Goal: Information Seeking & Learning: Learn about a topic

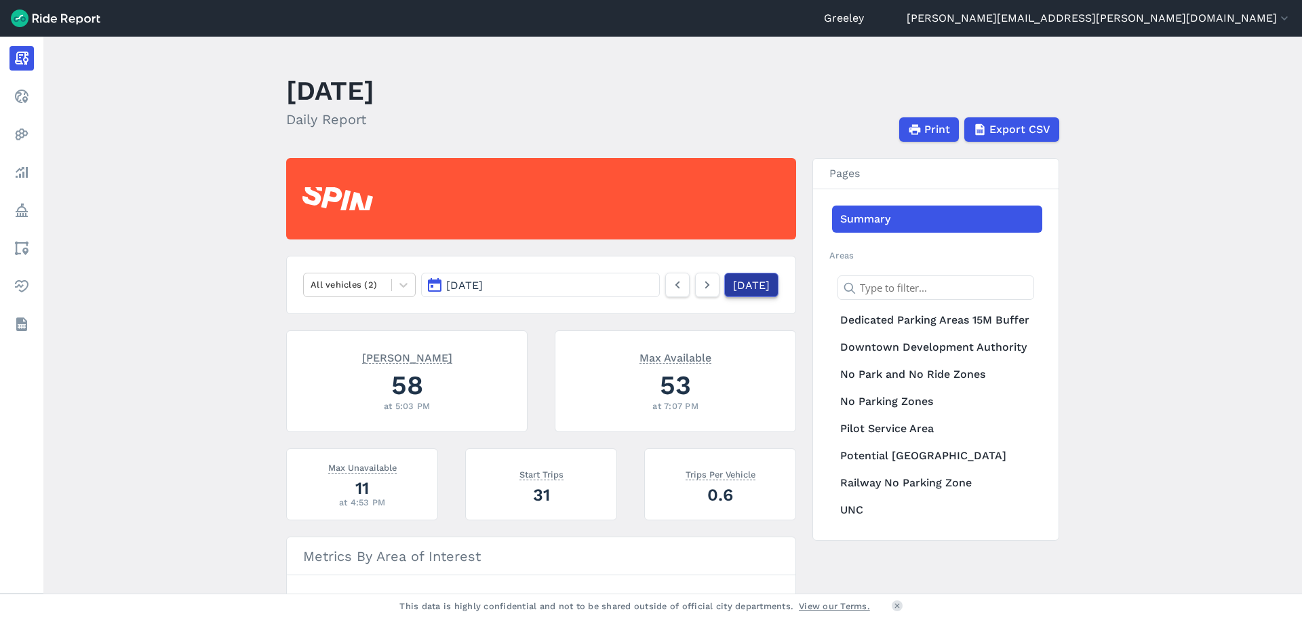
click at [740, 281] on link "[DATE]" at bounding box center [751, 285] width 54 height 24
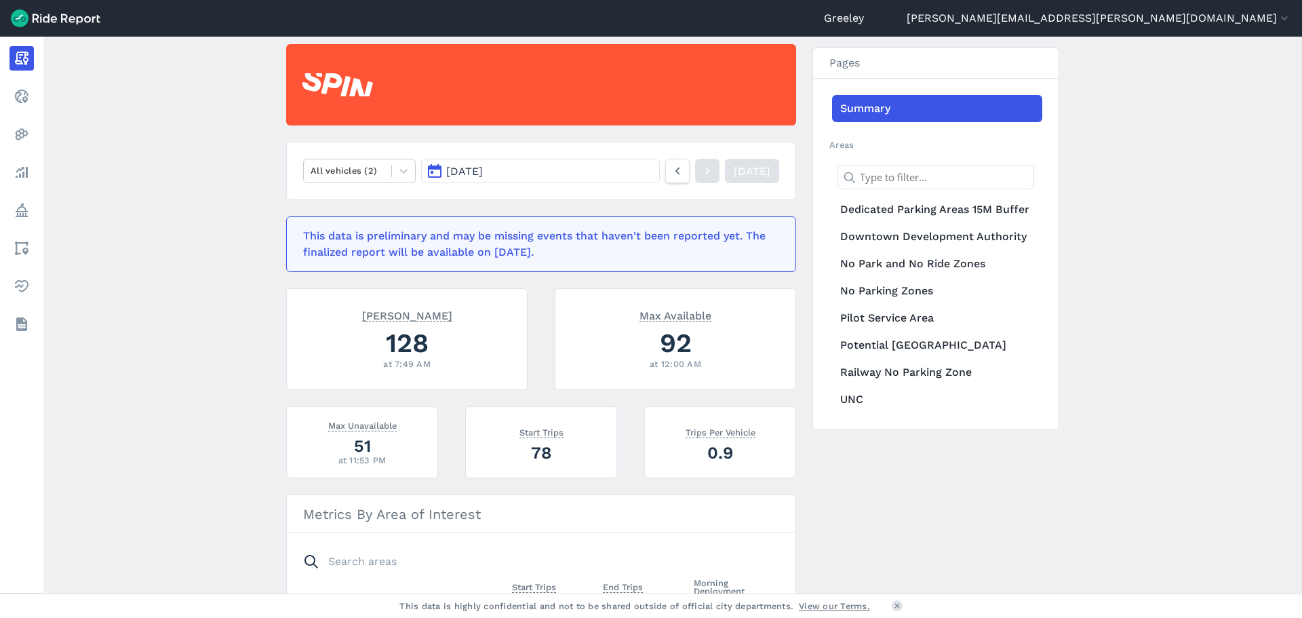
scroll to position [136, 0]
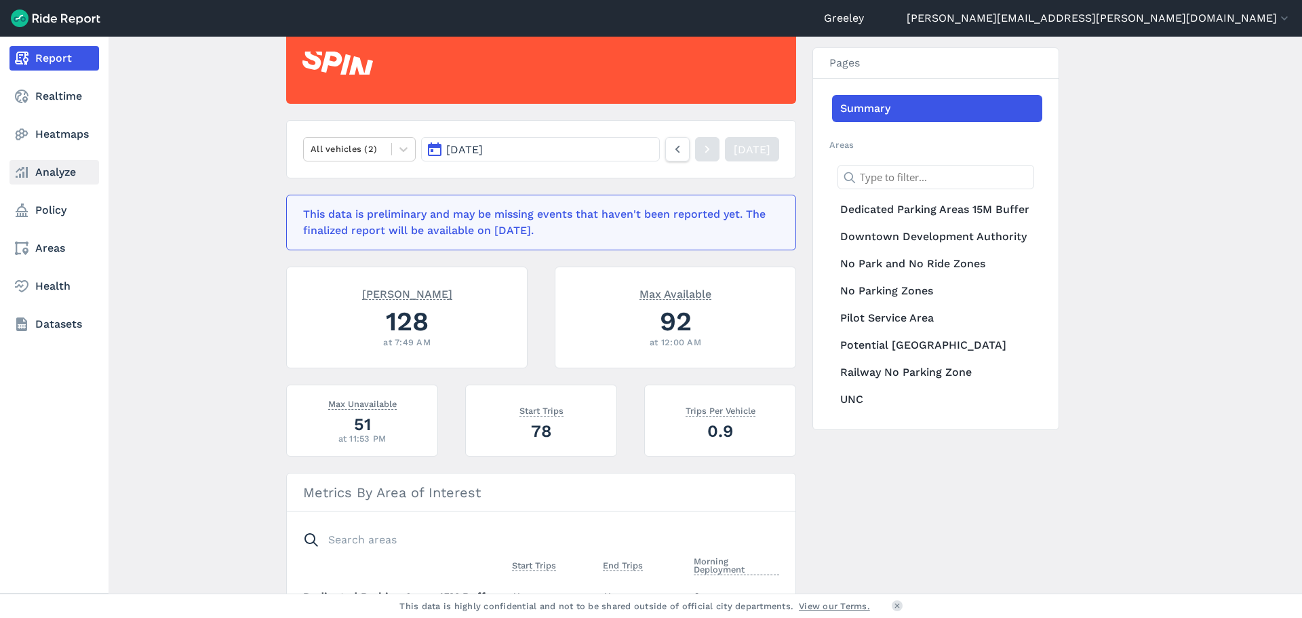
click at [28, 174] on icon at bounding box center [22, 172] width 16 height 16
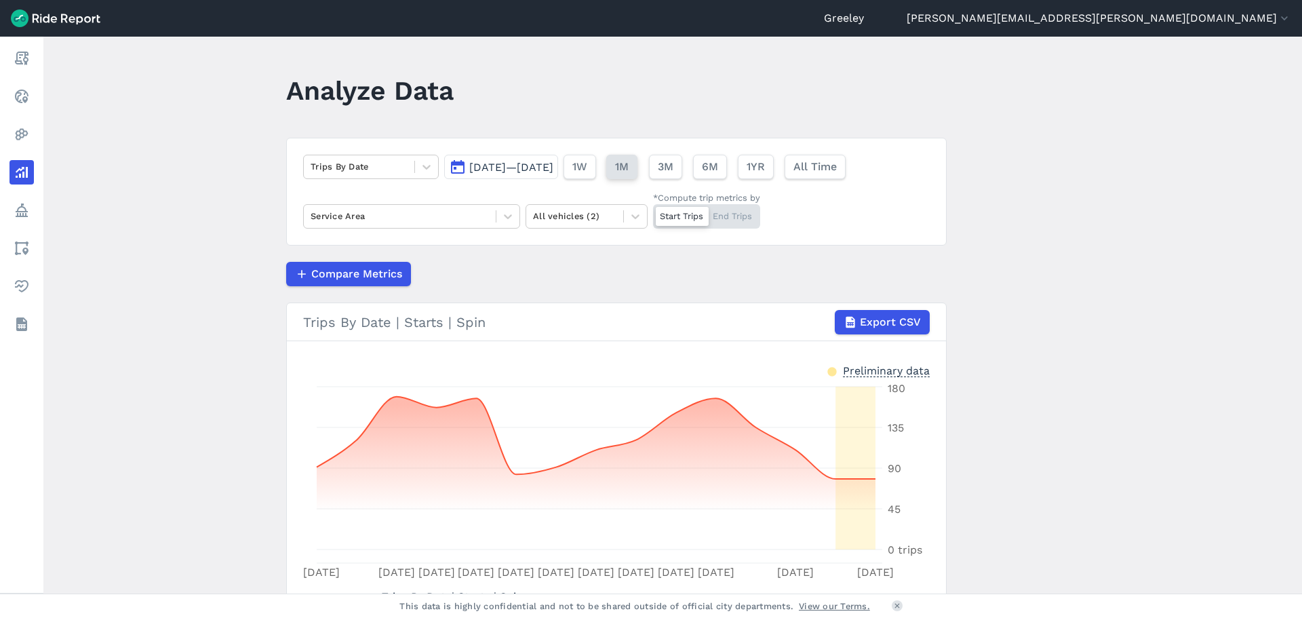
click at [628, 170] on span "1M" at bounding box center [622, 167] width 14 height 16
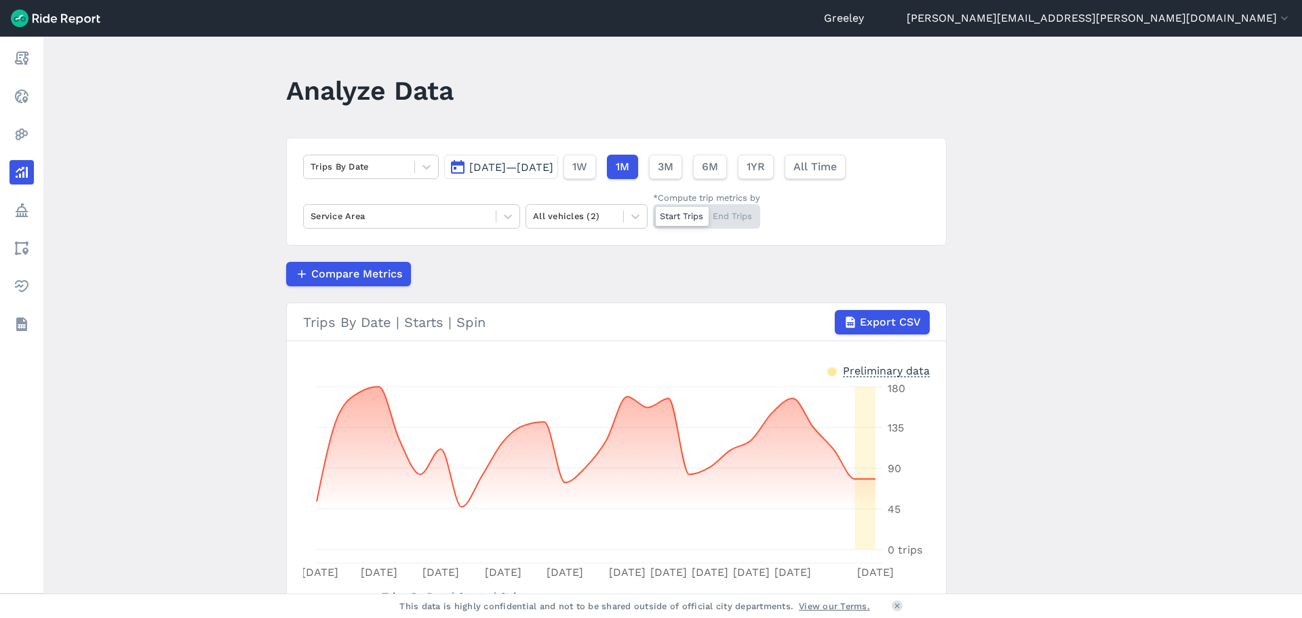
scroll to position [68, 0]
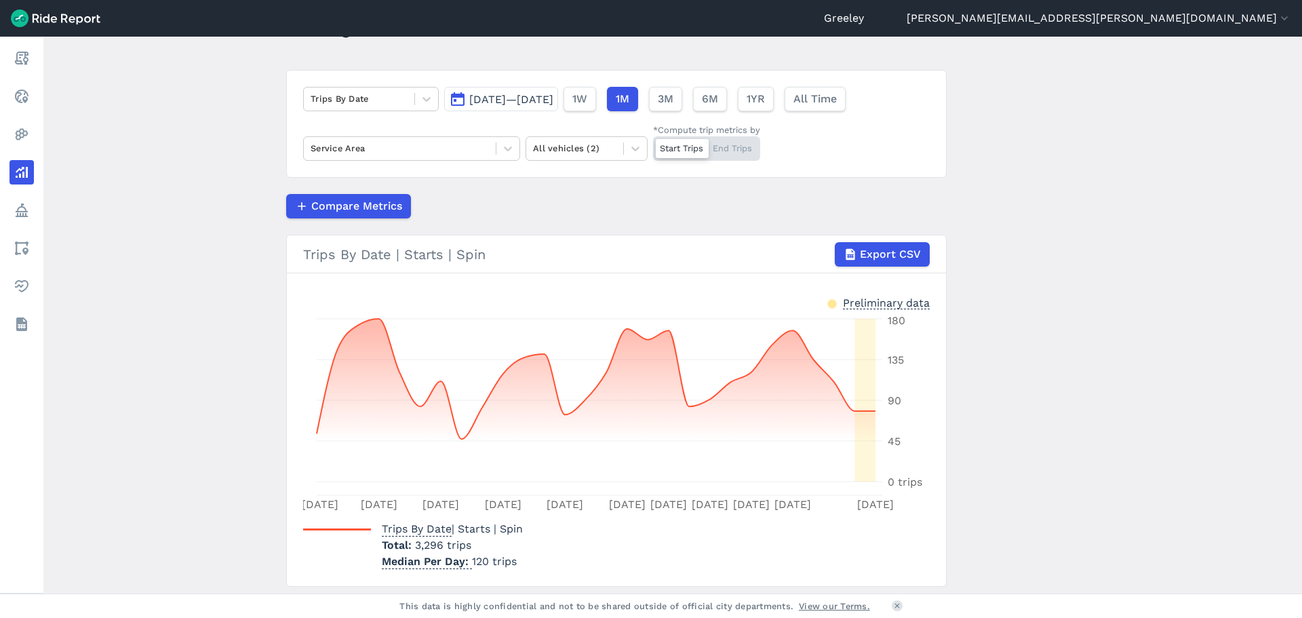
click at [553, 98] on span "[DATE]—[DATE]" at bounding box center [511, 99] width 84 height 13
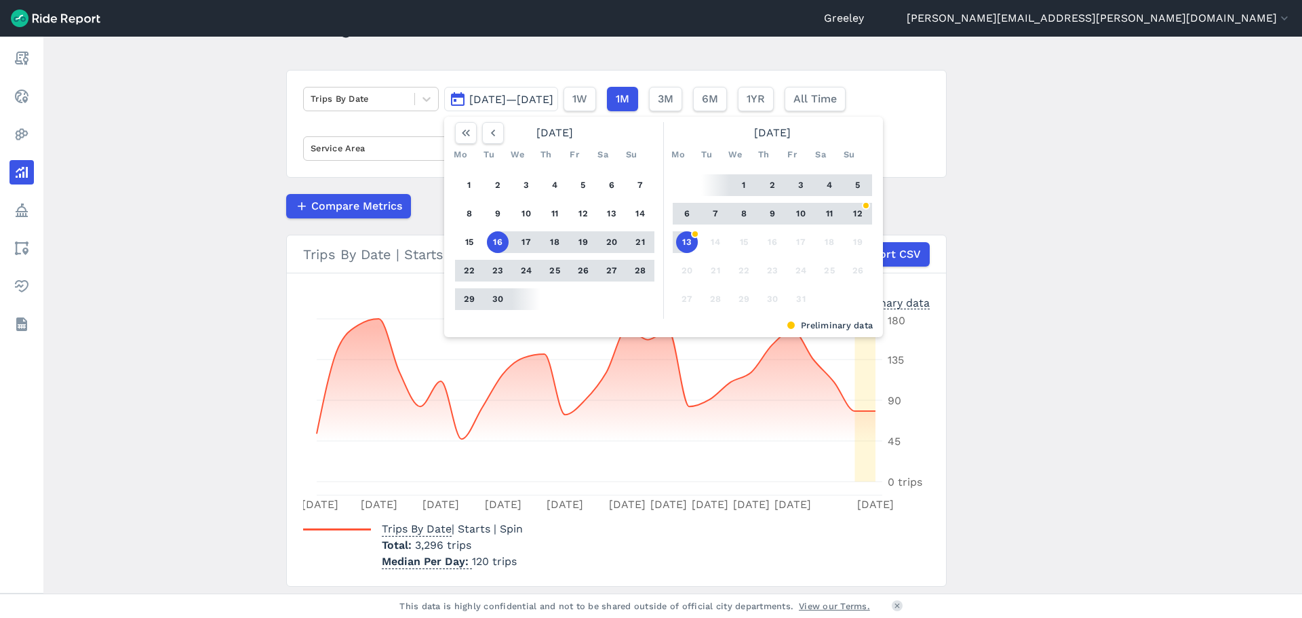
click at [495, 294] on button "30" at bounding box center [498, 299] width 22 height 22
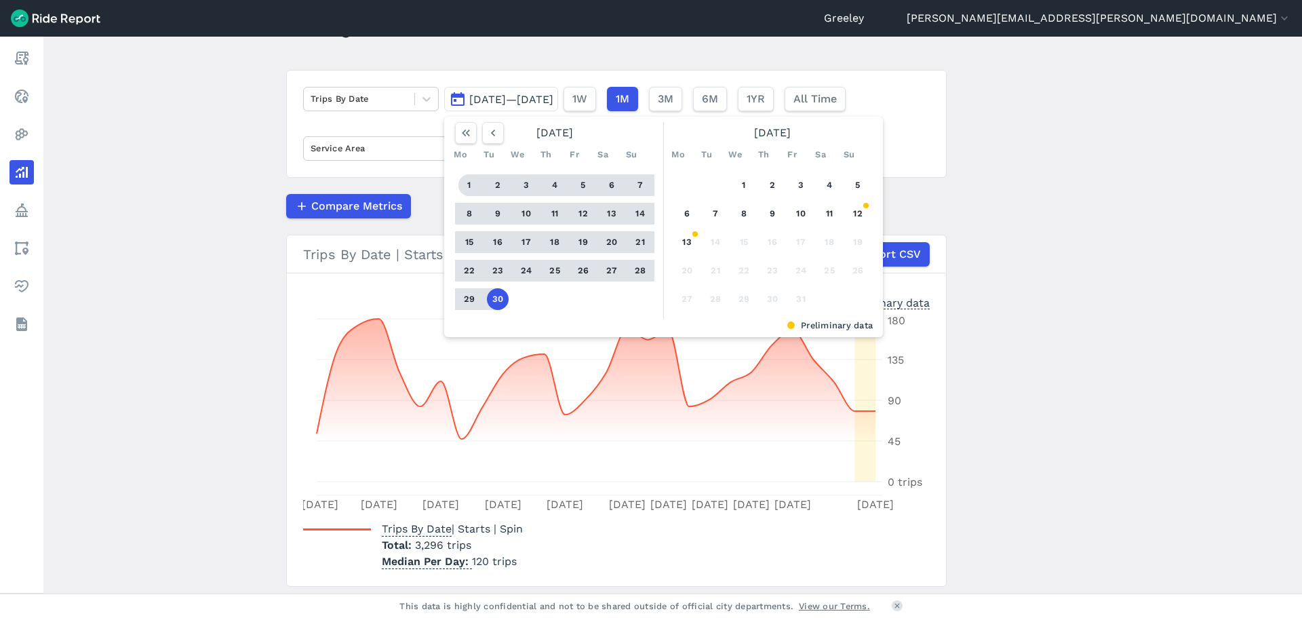
click at [467, 188] on button "1" at bounding box center [469, 185] width 22 height 22
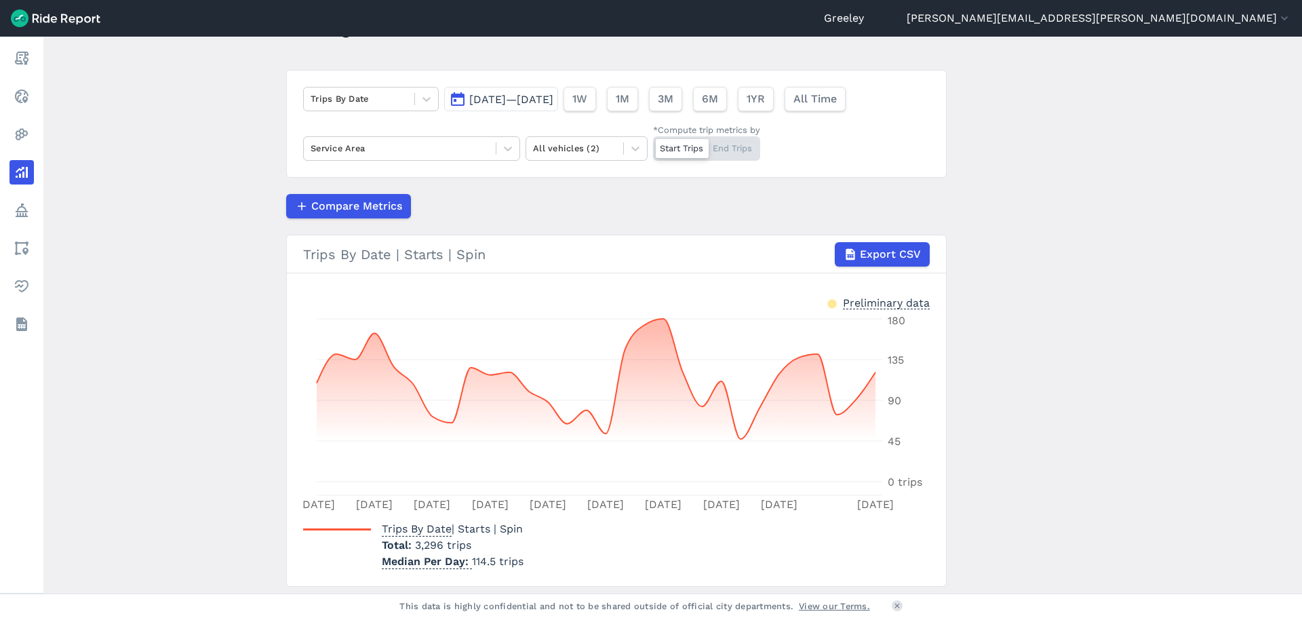
click at [553, 95] on span "[DATE]—[DATE]" at bounding box center [511, 99] width 84 height 13
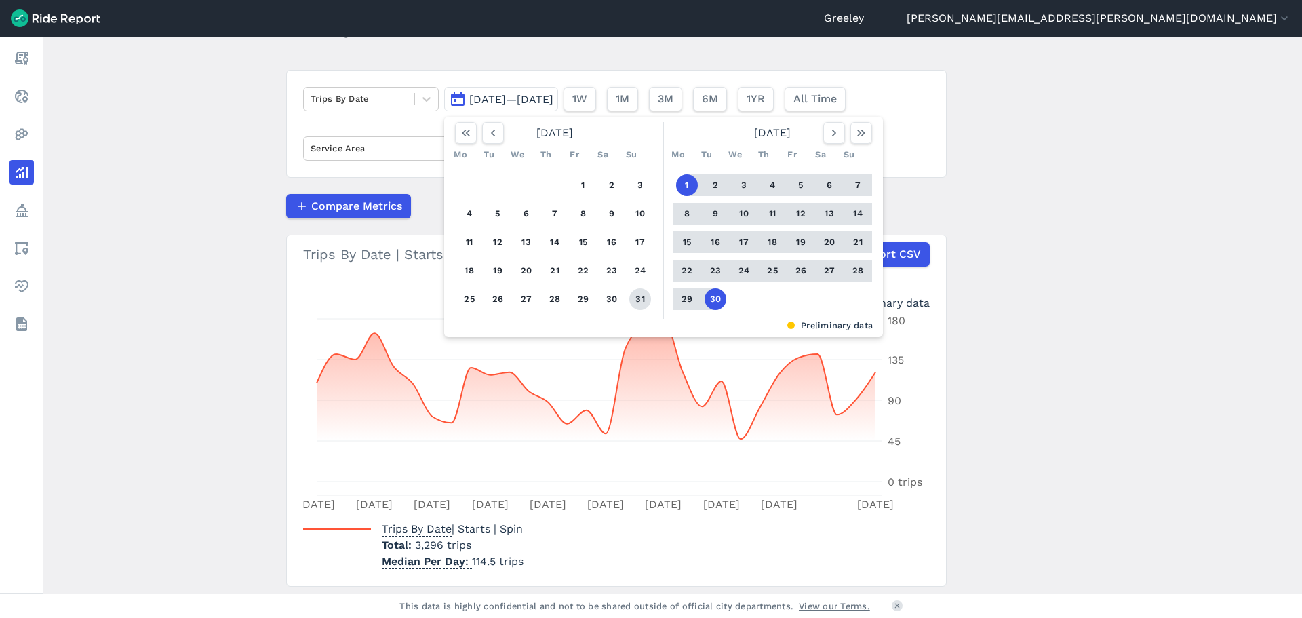
click at [637, 294] on button "31" at bounding box center [640, 299] width 22 height 22
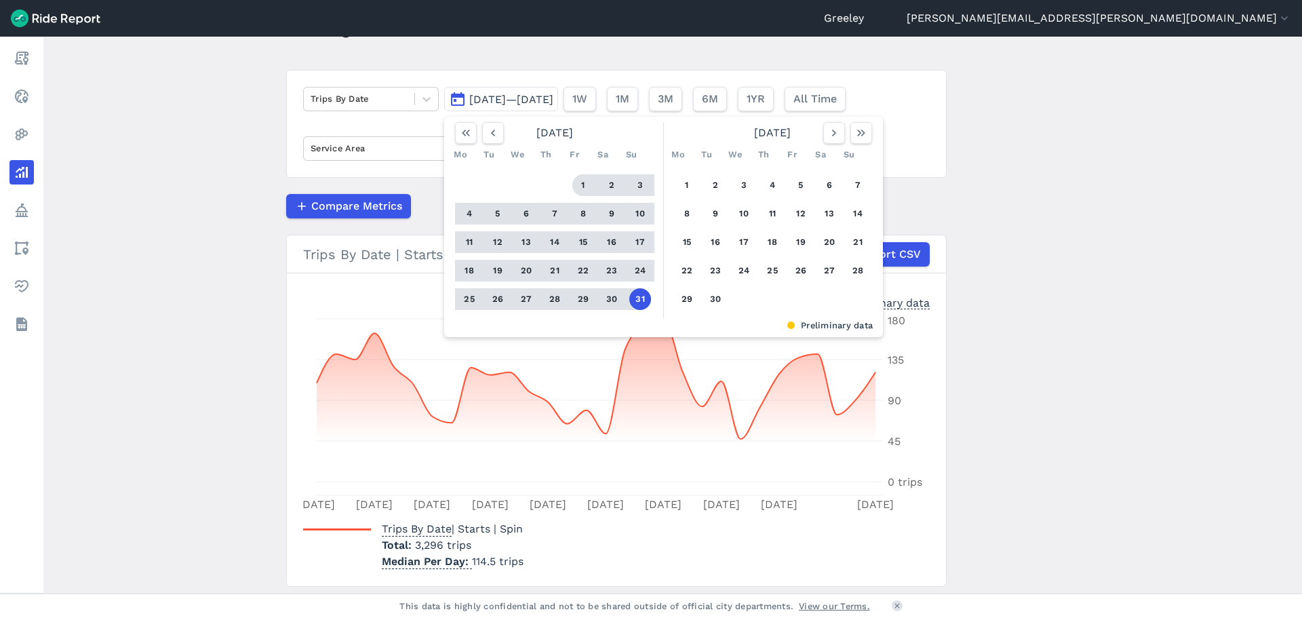
click at [580, 181] on button "1" at bounding box center [583, 185] width 22 height 22
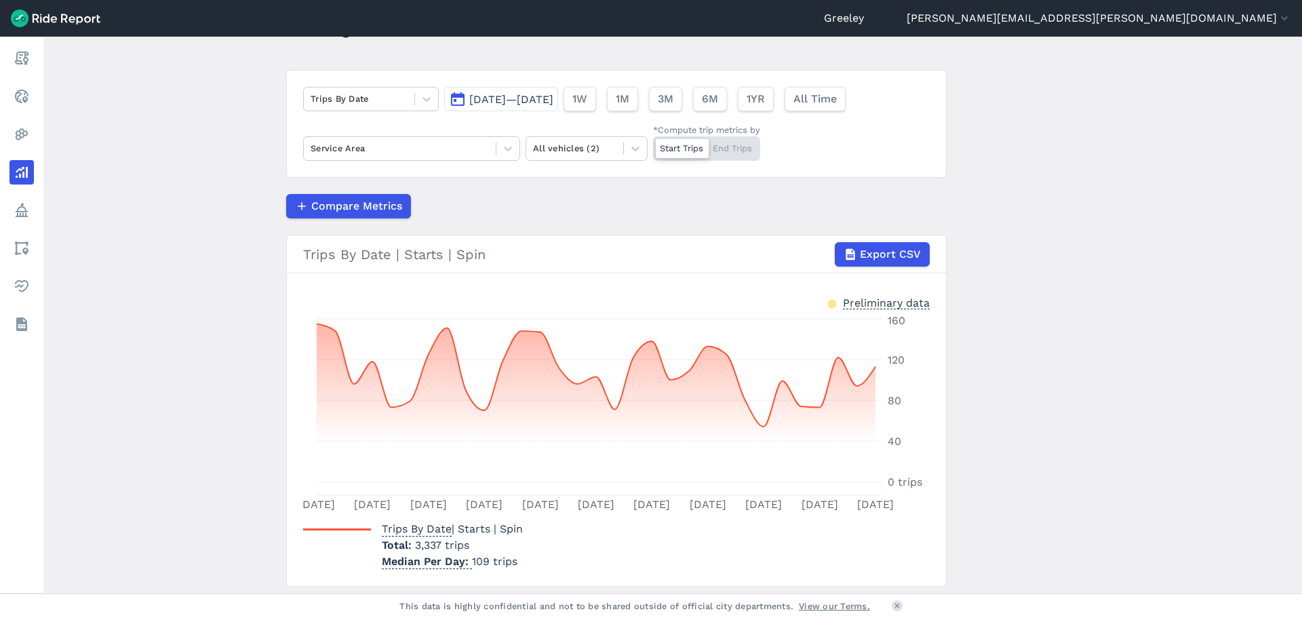
click at [551, 98] on span "[DATE]—[DATE]" at bounding box center [511, 99] width 84 height 13
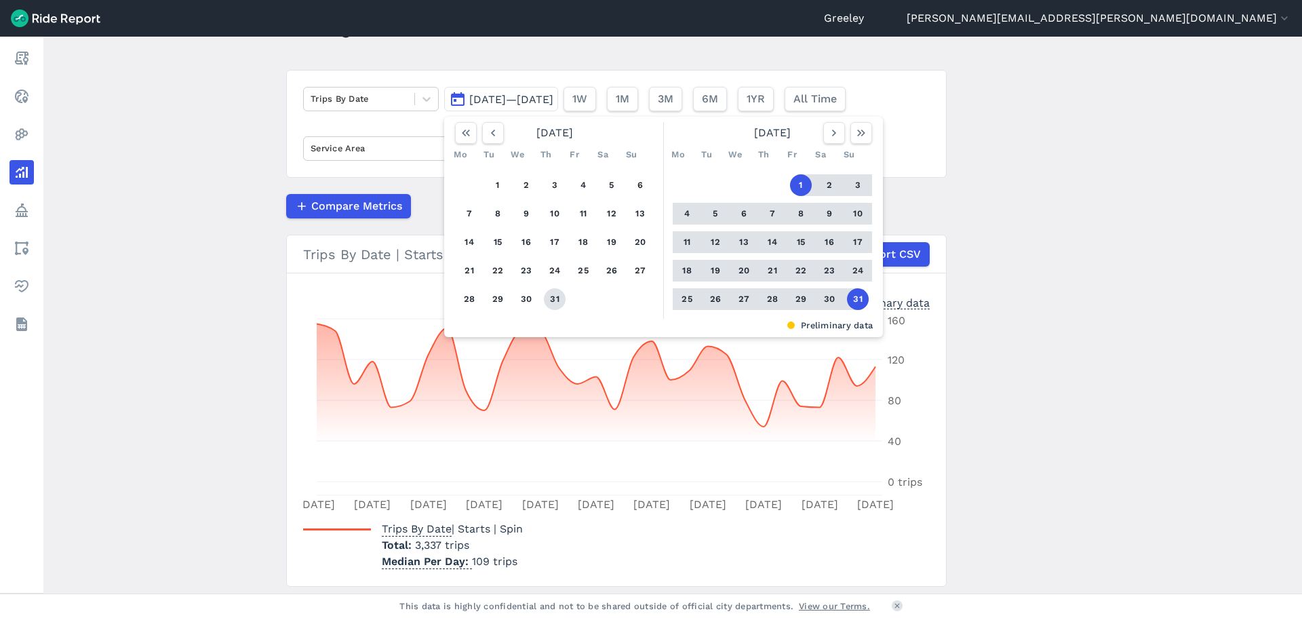
click at [547, 294] on button "31" at bounding box center [555, 299] width 22 height 22
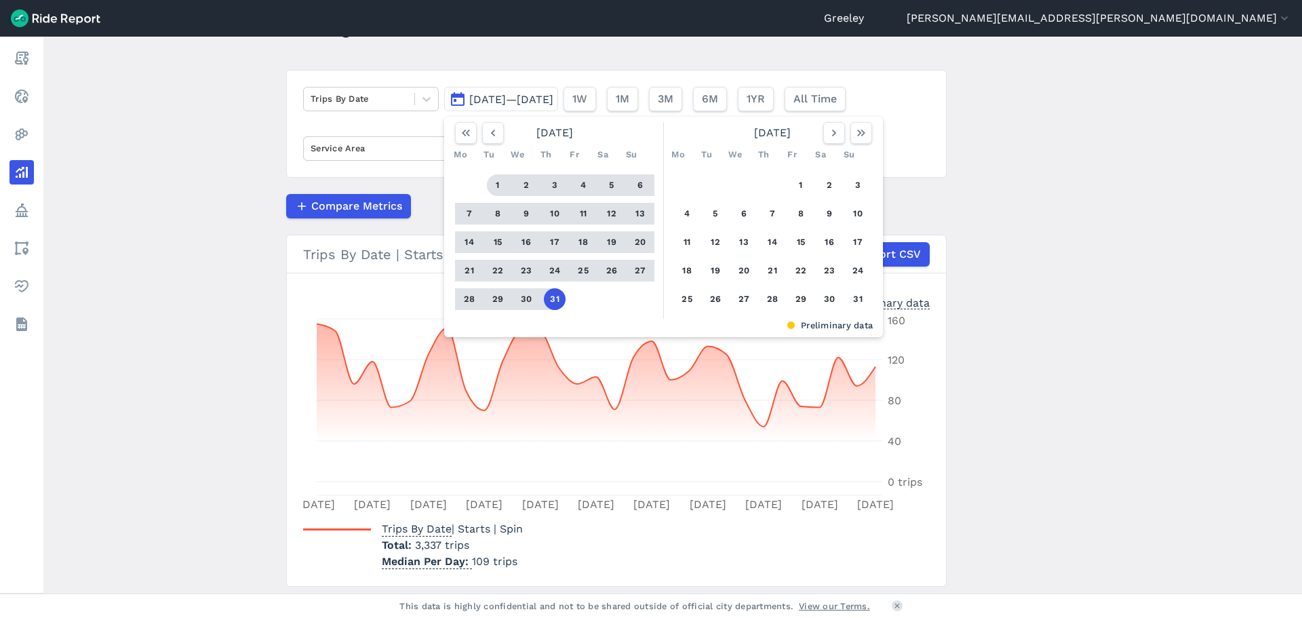
click at [496, 186] on button "1" at bounding box center [498, 185] width 22 height 22
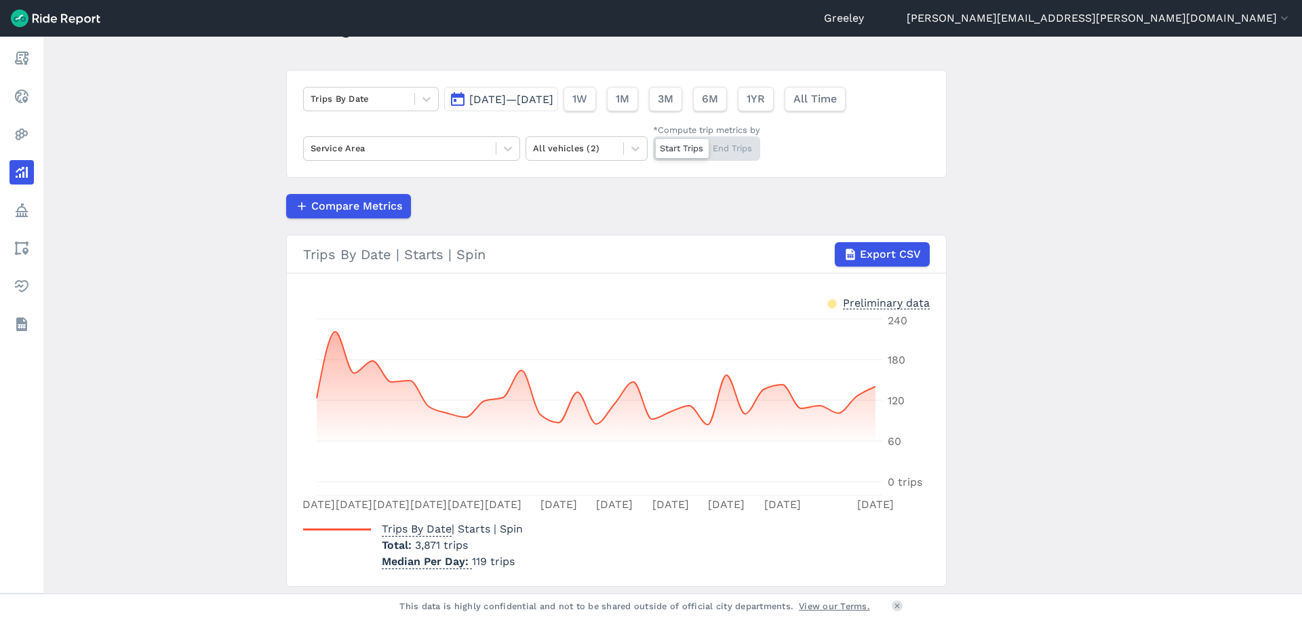
click at [519, 94] on span "[DATE]—[DATE]" at bounding box center [511, 99] width 84 height 13
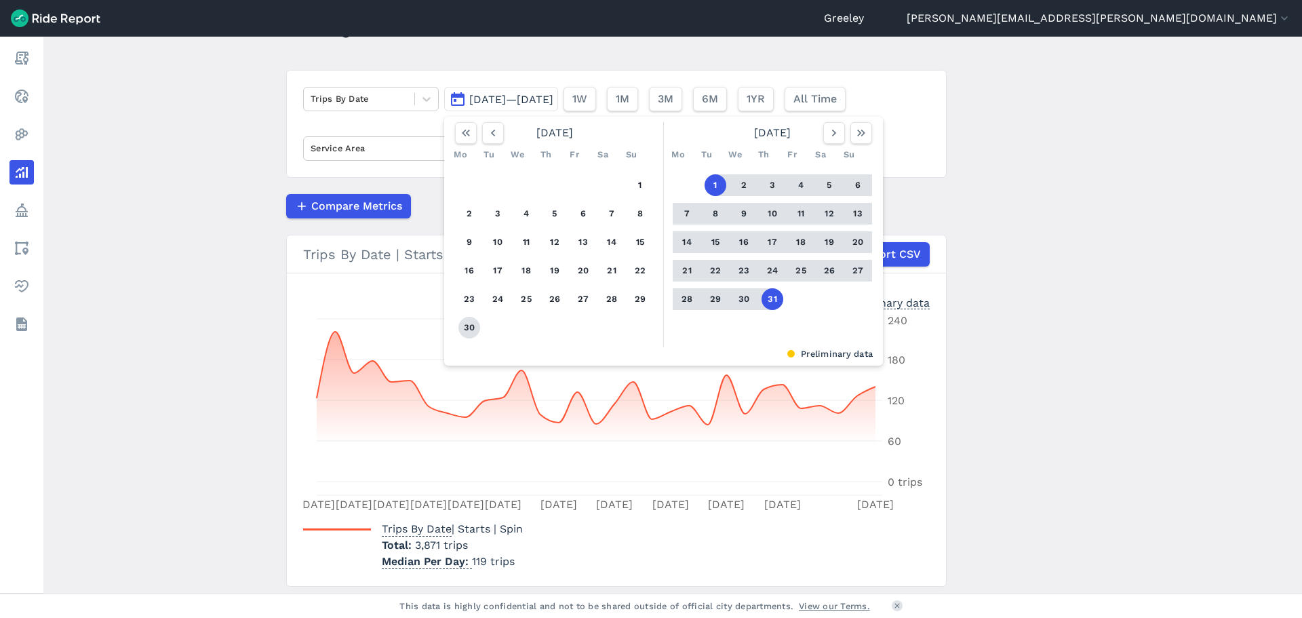
click at [475, 326] on button "30" at bounding box center [469, 328] width 22 height 22
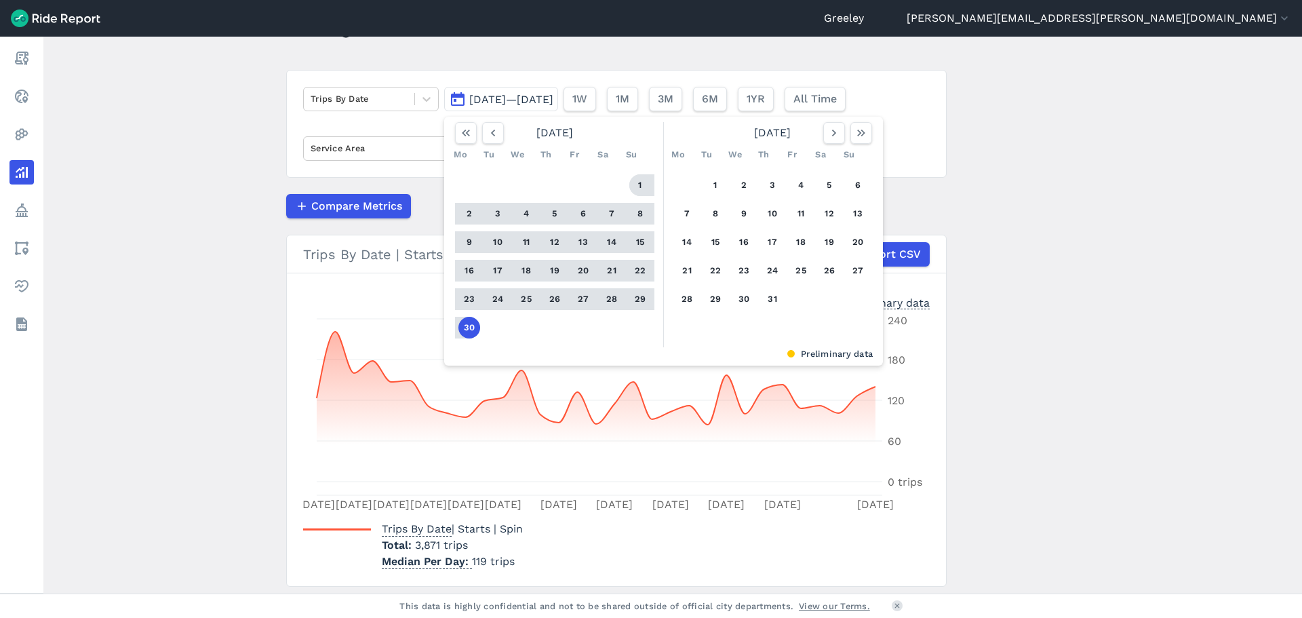
click at [637, 182] on button "1" at bounding box center [640, 185] width 22 height 22
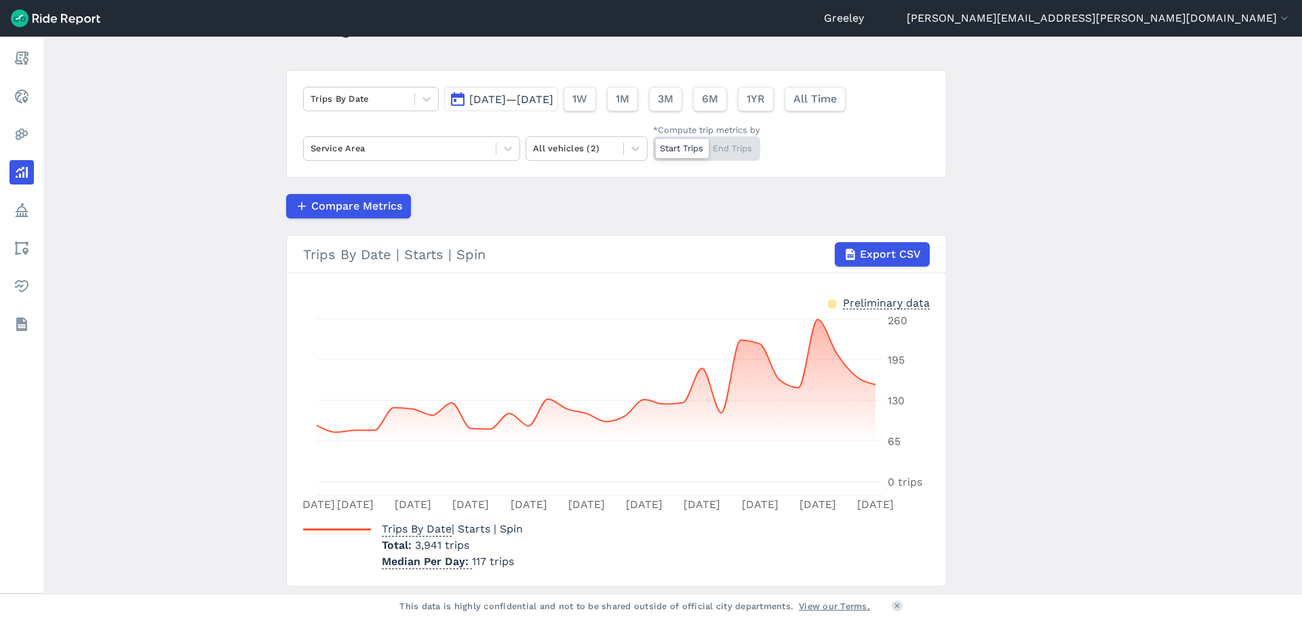
click at [513, 102] on span "[DATE]—[DATE]" at bounding box center [511, 99] width 84 height 13
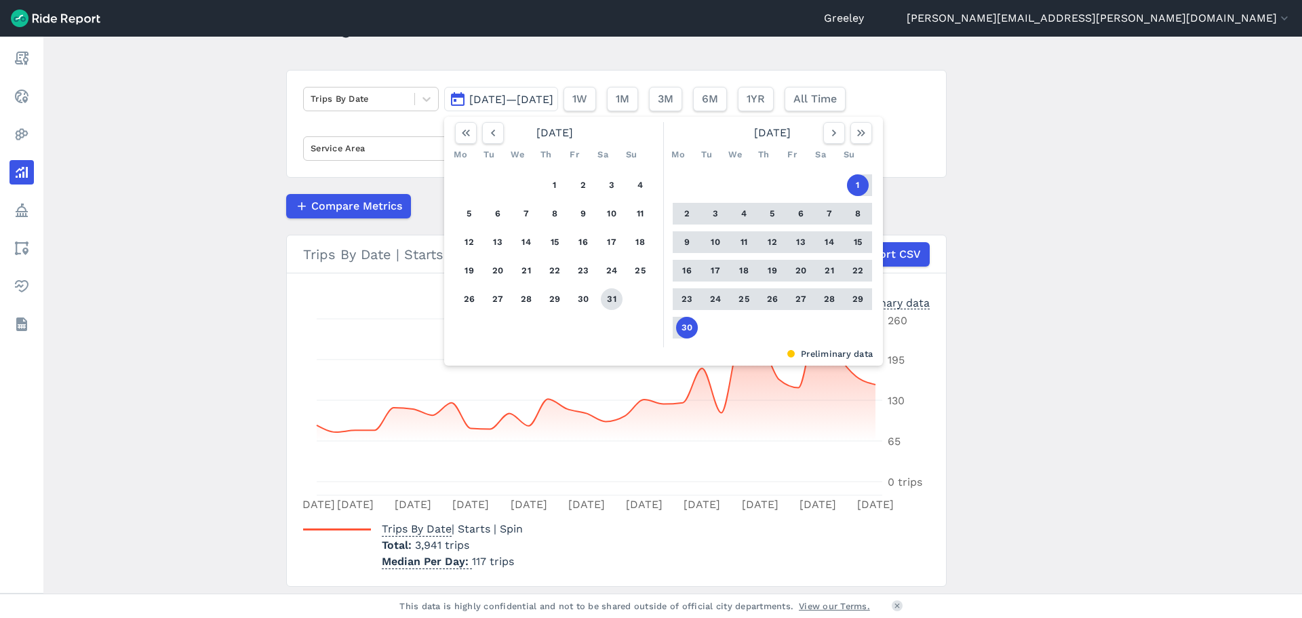
click at [603, 296] on button "31" at bounding box center [612, 299] width 22 height 22
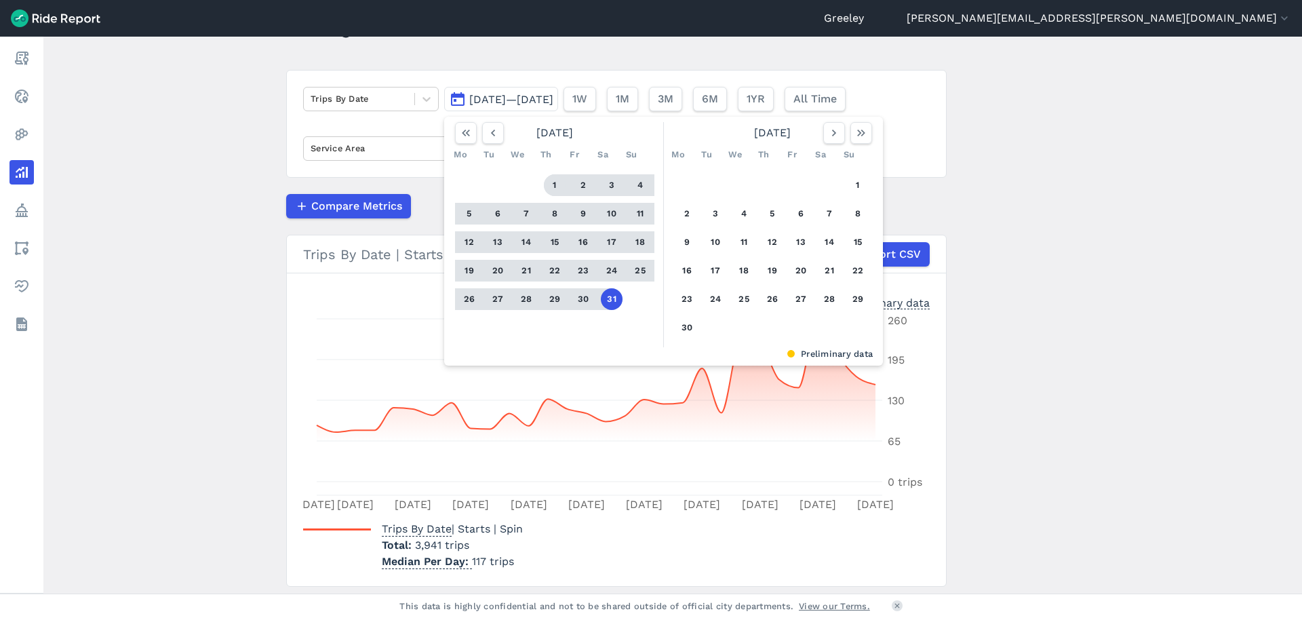
click at [548, 182] on button "1" at bounding box center [555, 185] width 22 height 22
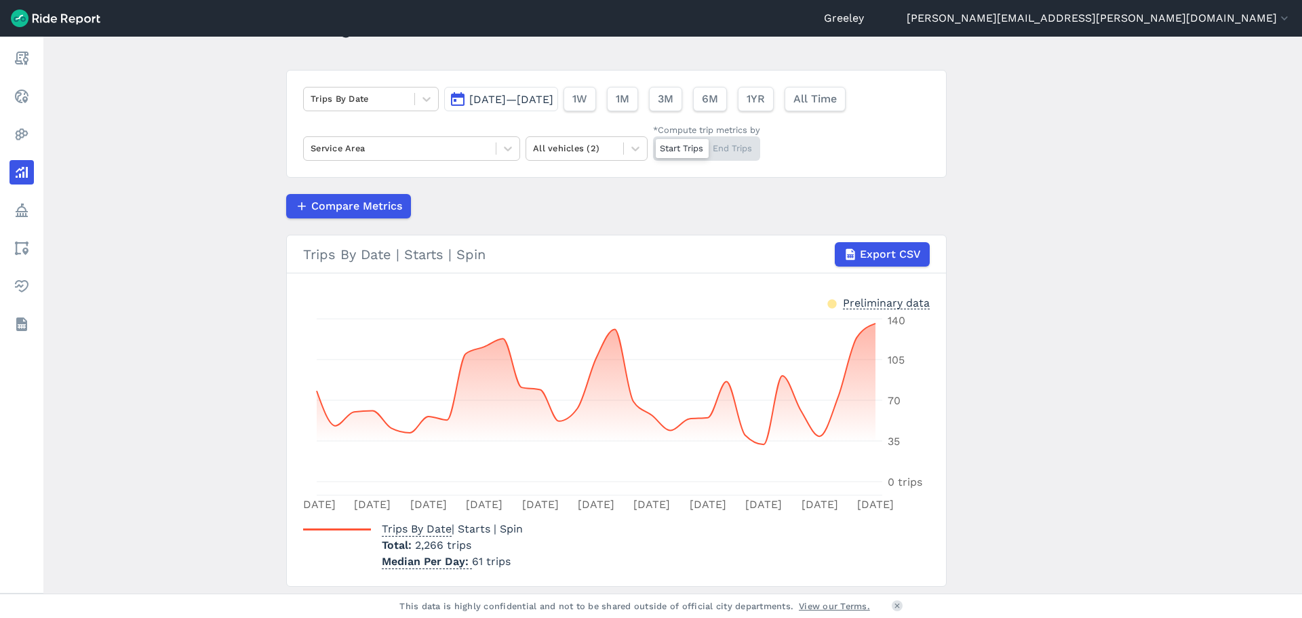
click at [487, 94] on span "[DATE]—[DATE]" at bounding box center [511, 99] width 84 height 13
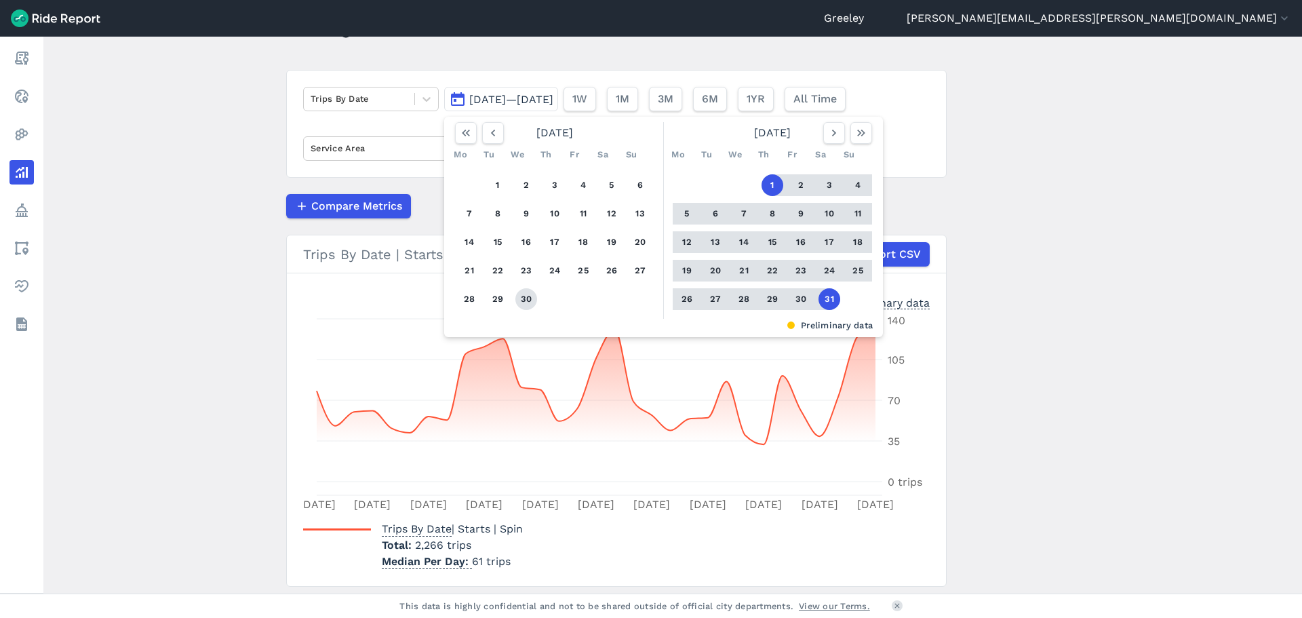
click at [523, 296] on button "30" at bounding box center [526, 299] width 22 height 22
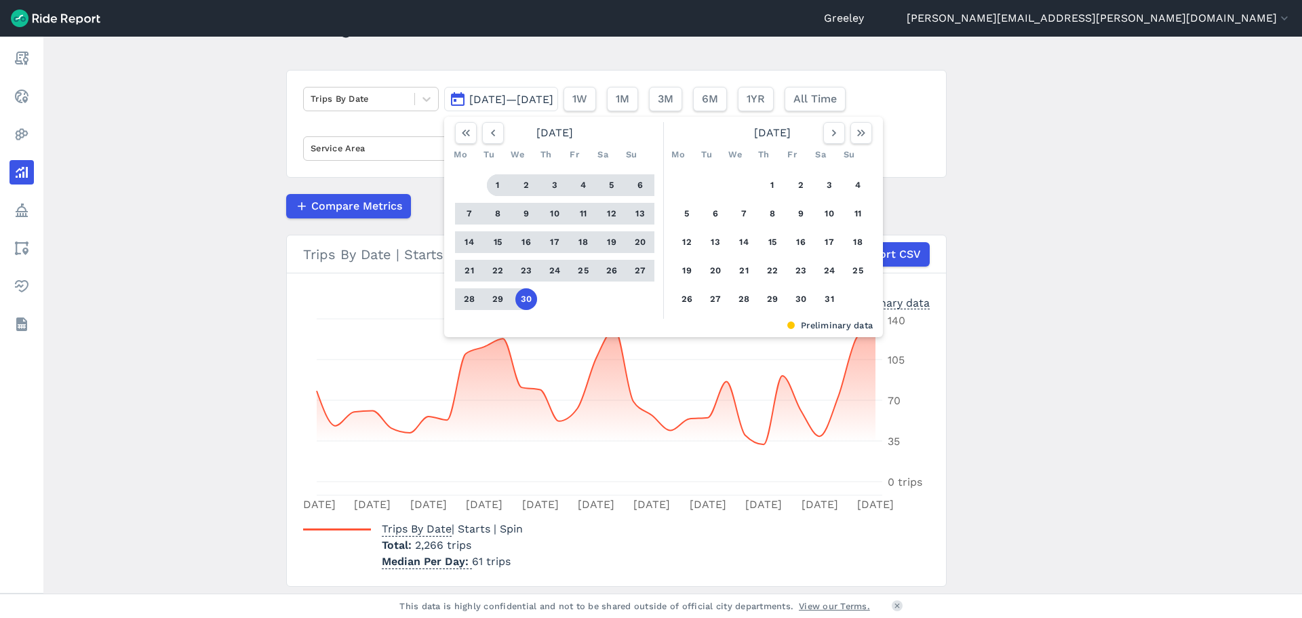
click at [491, 181] on button "1" at bounding box center [498, 185] width 22 height 22
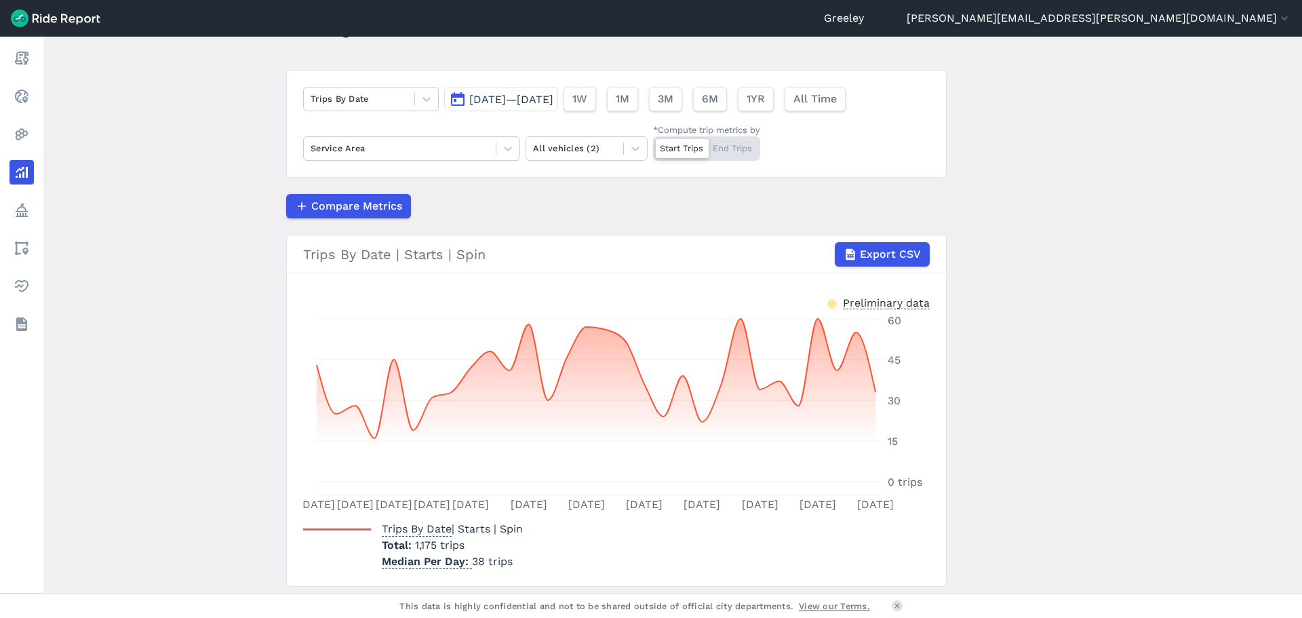
click at [547, 108] on button "[DATE]—[DATE]" at bounding box center [501, 99] width 114 height 24
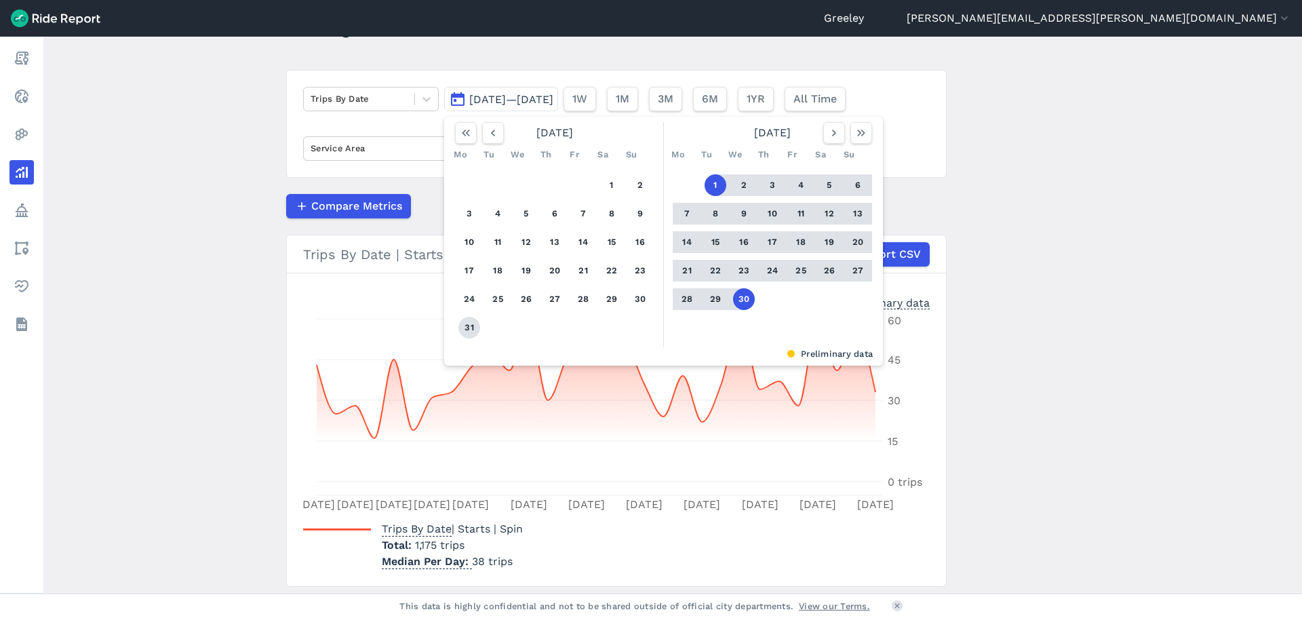
click at [466, 321] on button "31" at bounding box center [469, 328] width 22 height 22
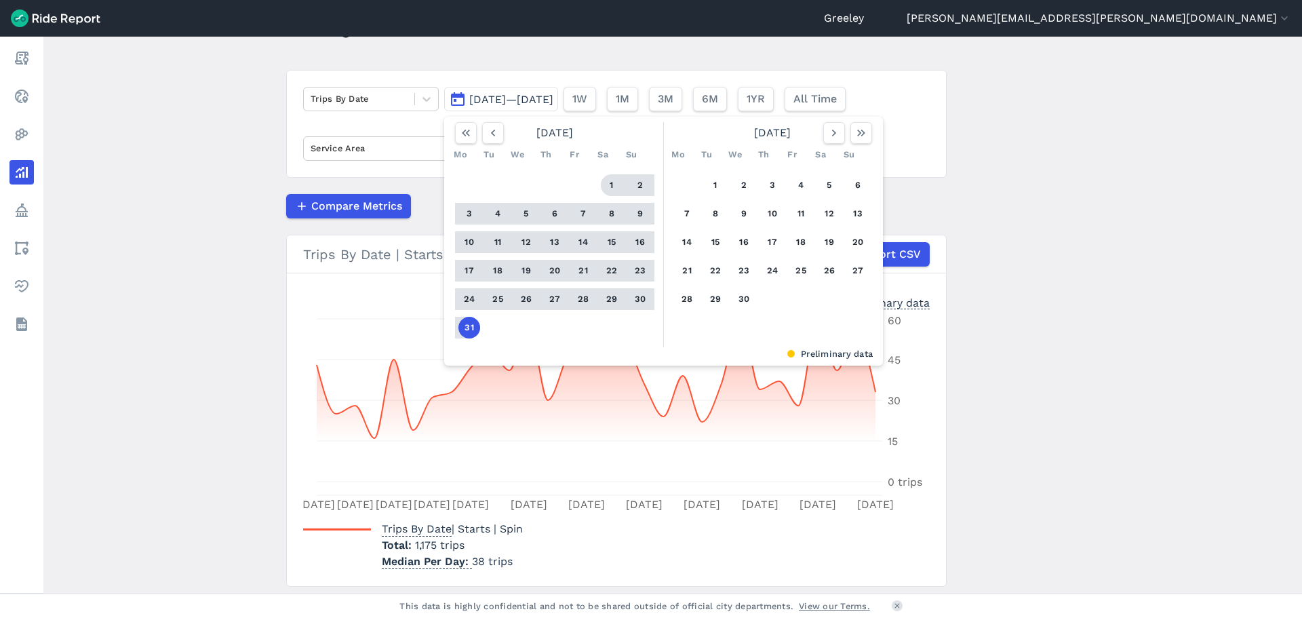
click at [614, 181] on button "1" at bounding box center [612, 185] width 22 height 22
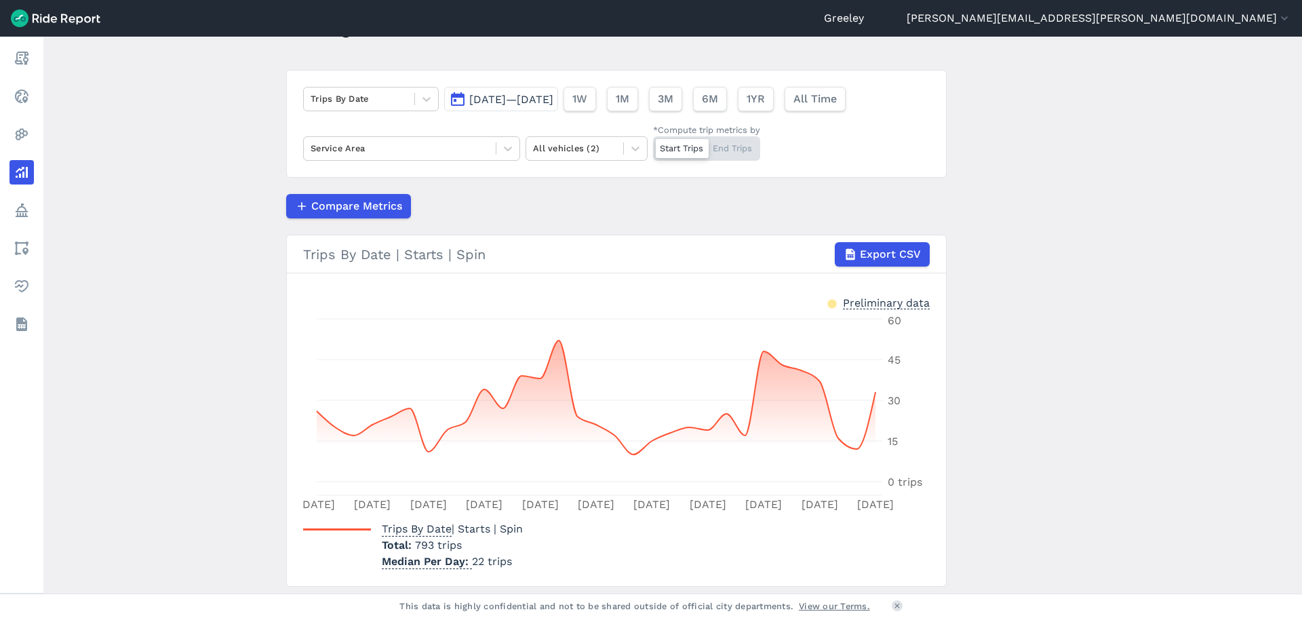
click at [1134, 216] on main "Analyze Data Trips By Date [DATE]—[DATE] 1W 1M 3M 6M 1YR All Time Service Area …" at bounding box center [672, 315] width 1258 height 557
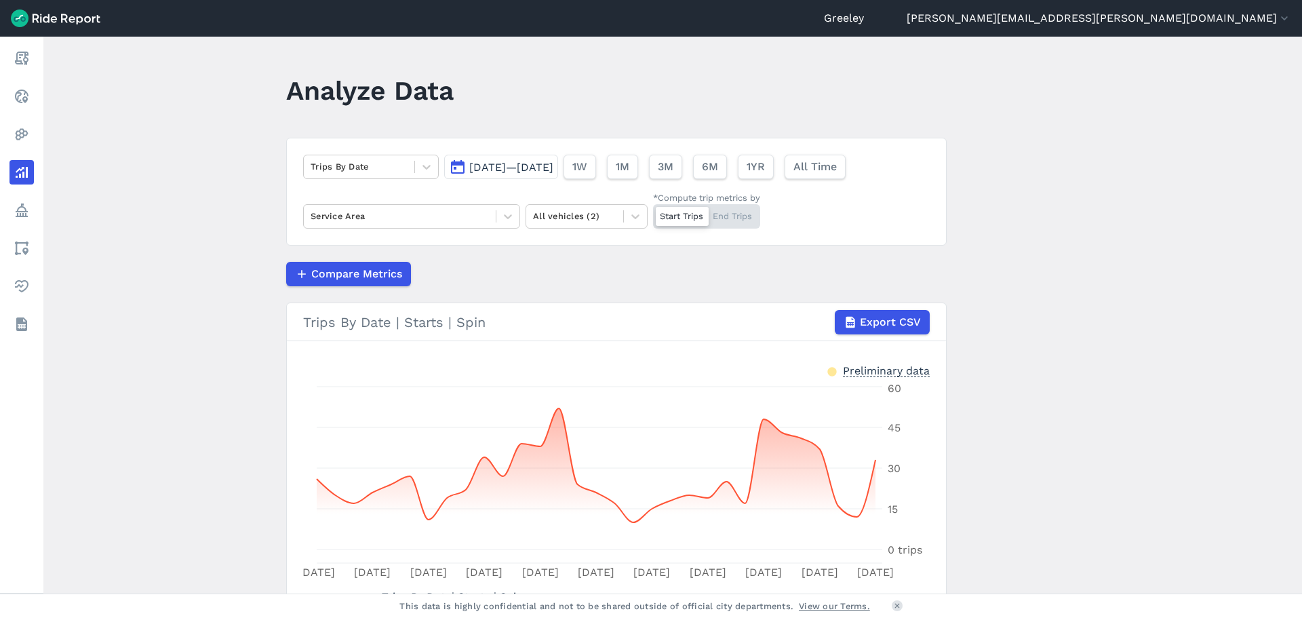
click at [553, 165] on span "[DATE]—[DATE]" at bounding box center [511, 167] width 84 height 13
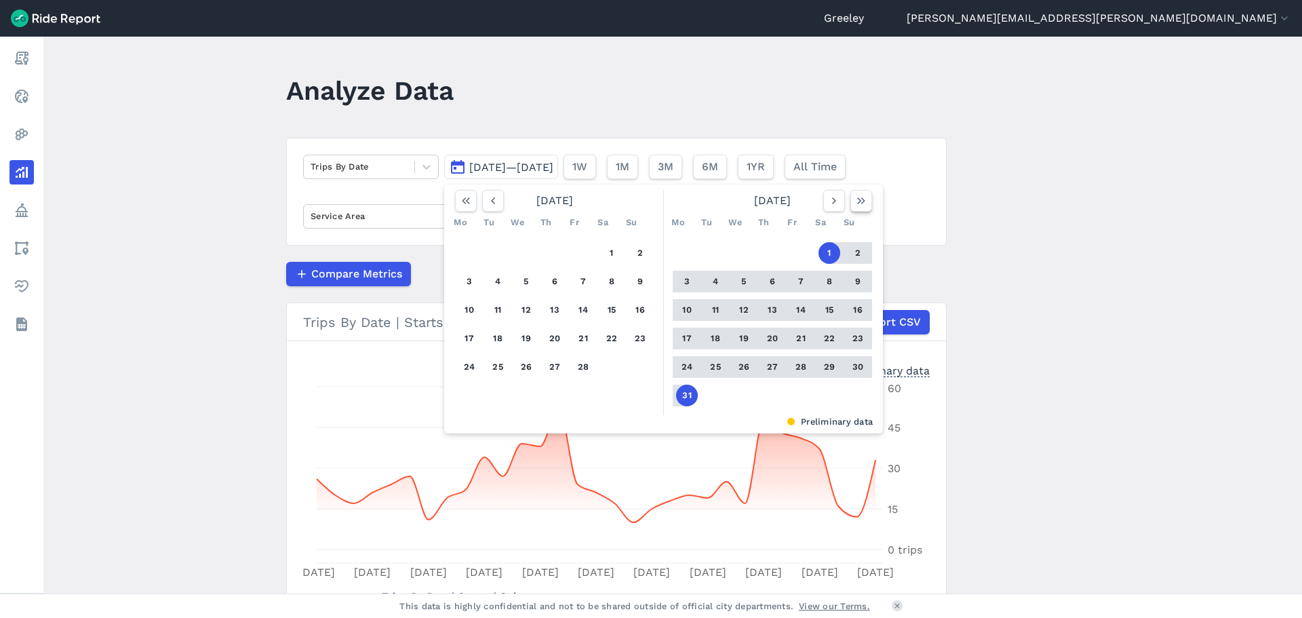
click at [857, 207] on icon "button" at bounding box center [861, 201] width 14 height 14
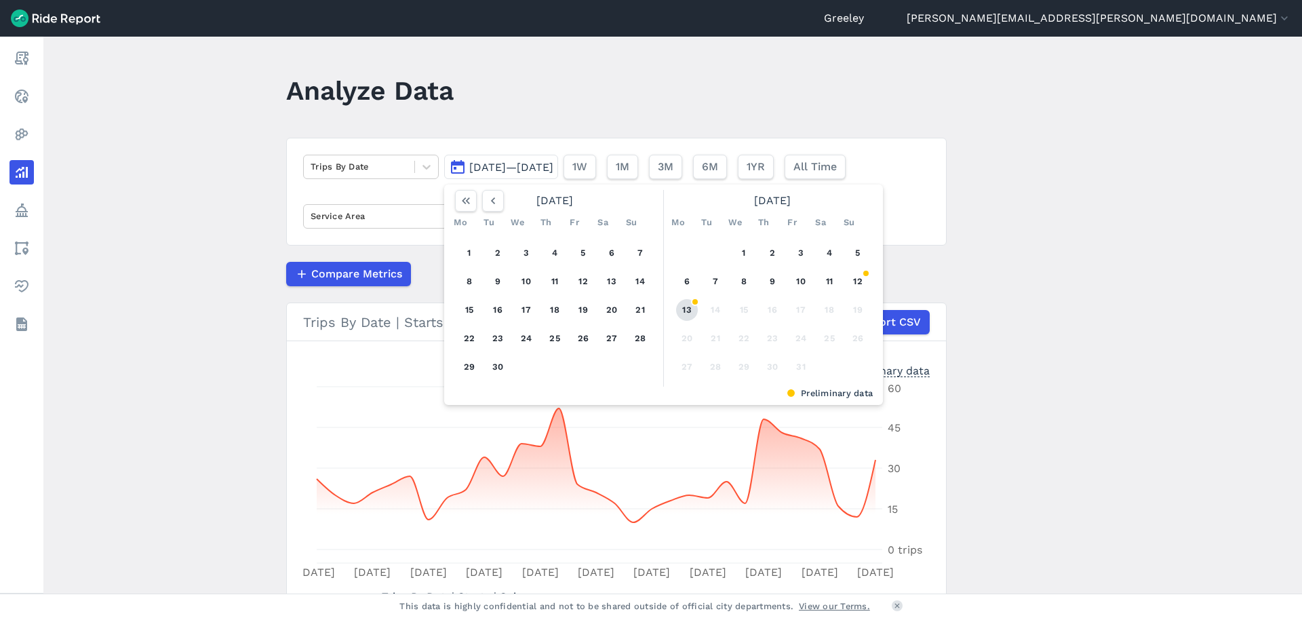
click at [694, 311] on button "13" at bounding box center [687, 310] width 22 height 22
click at [745, 257] on button "1" at bounding box center [744, 253] width 22 height 22
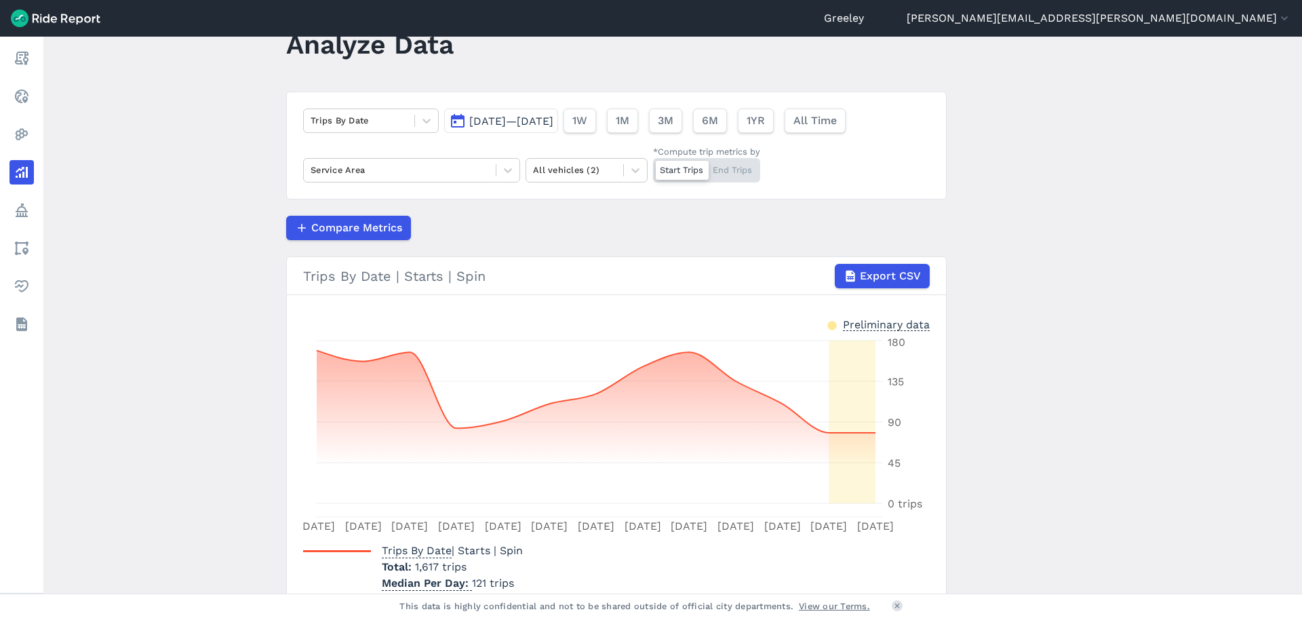
scroll to position [68, 0]
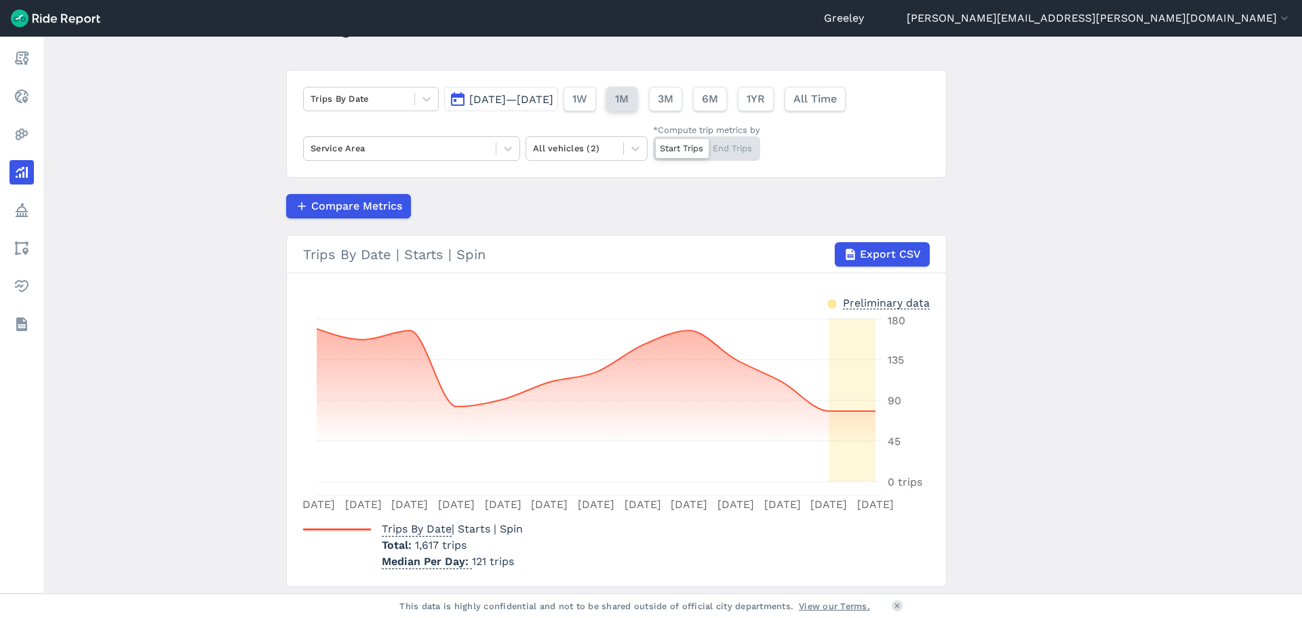
click at [637, 97] on button "1M" at bounding box center [621, 99] width 31 height 24
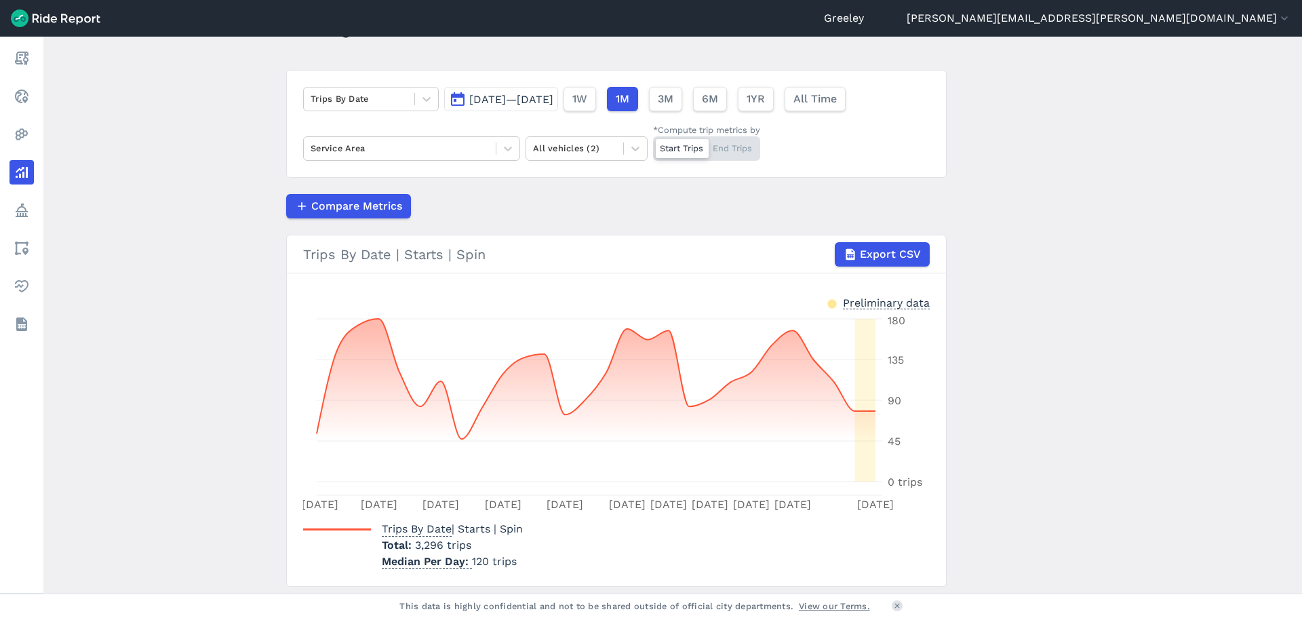
click at [1146, 378] on main "Analyze Data Trips By Date [DATE]—[DATE] 1W 1M 3M 6M 1YR All Time Service Area …" at bounding box center [672, 315] width 1258 height 557
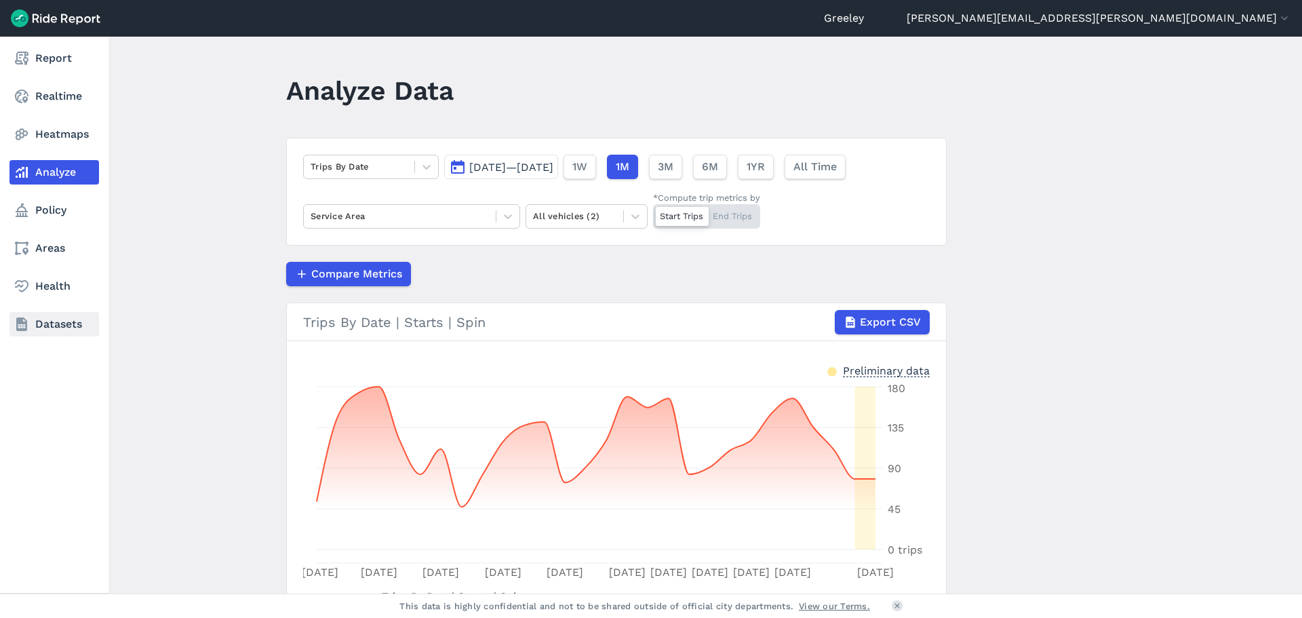
click at [45, 318] on link "Datasets" at bounding box center [53, 324] width 89 height 24
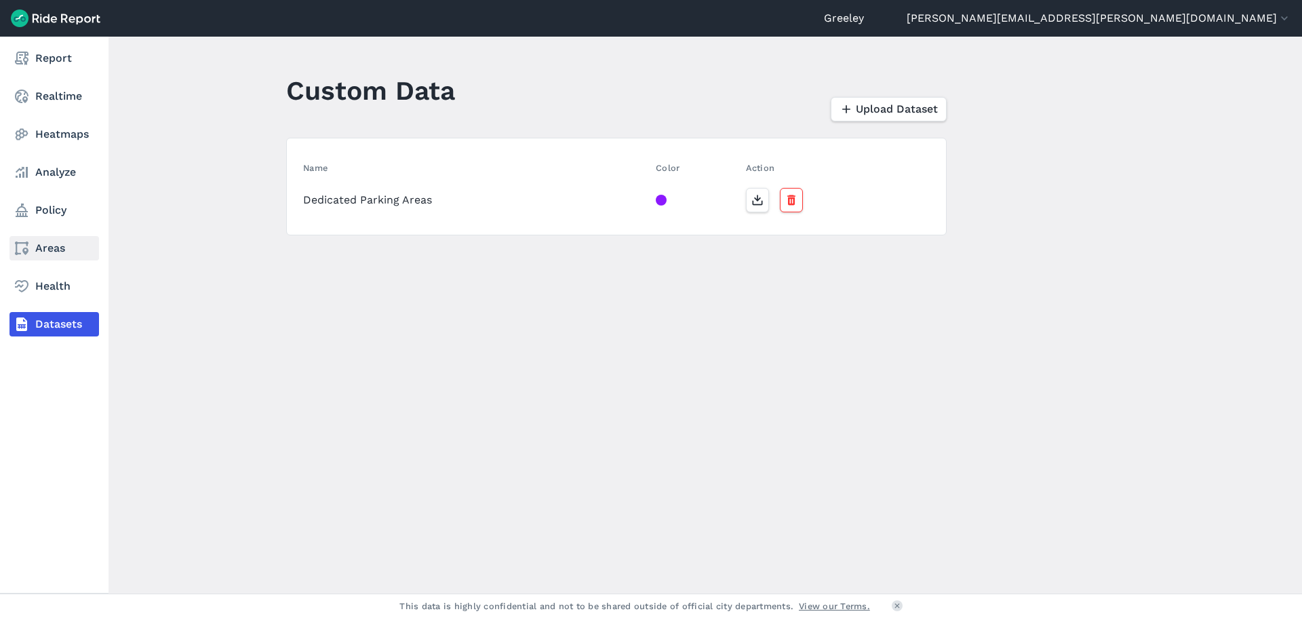
click at [33, 247] on link "Areas" at bounding box center [53, 248] width 89 height 24
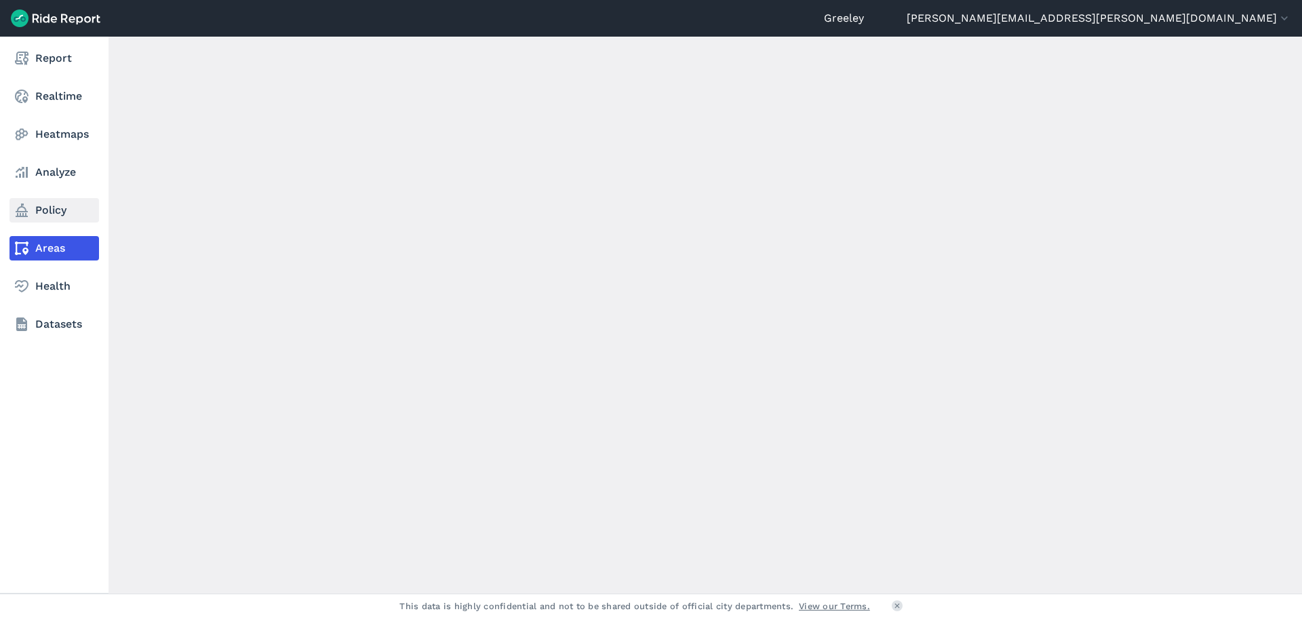
click at [31, 218] on link "Policy" at bounding box center [53, 210] width 89 height 24
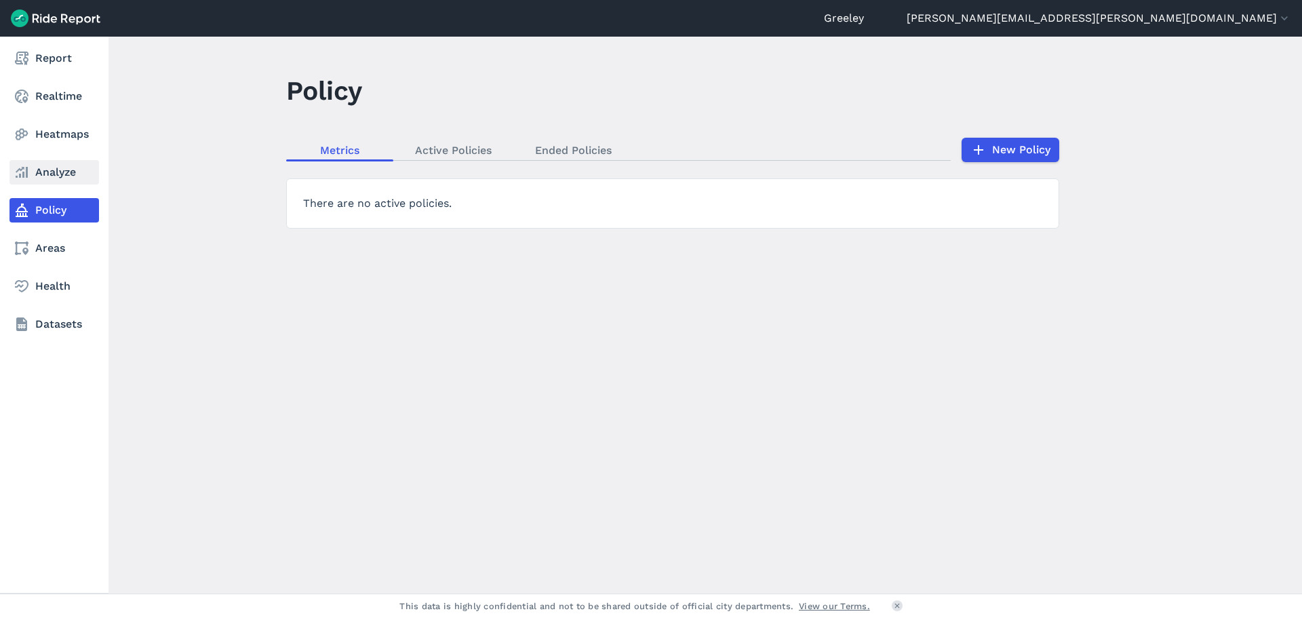
click at [37, 166] on link "Analyze" at bounding box center [53, 172] width 89 height 24
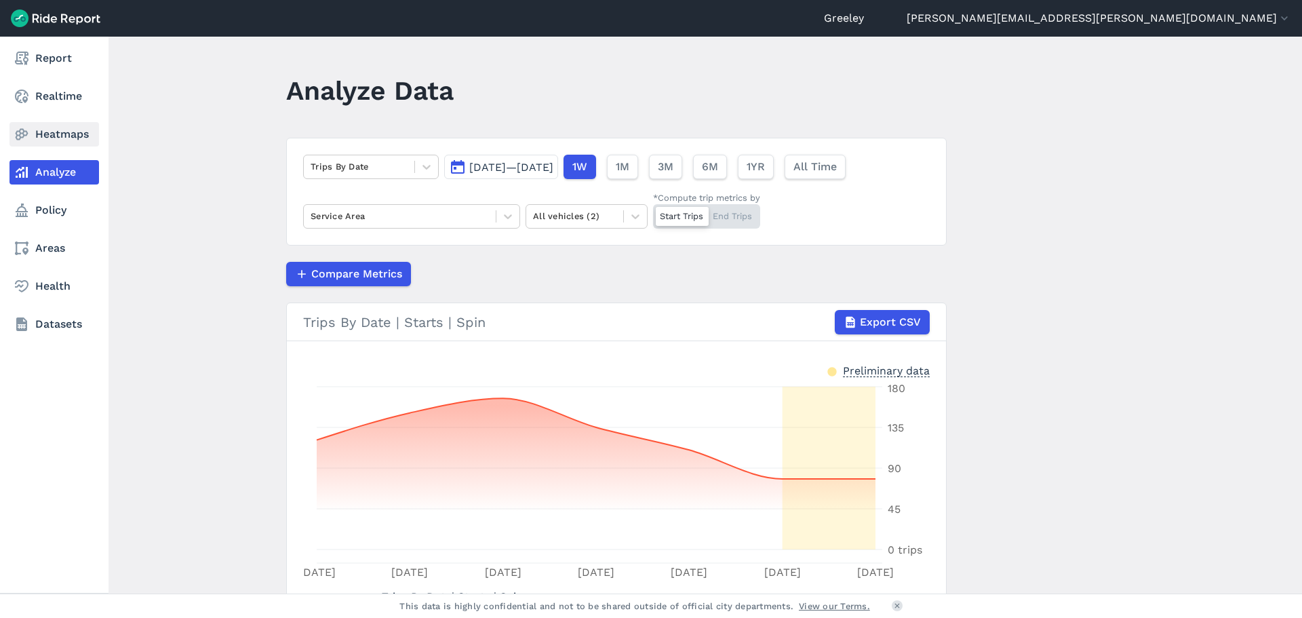
click at [40, 134] on link "Heatmaps" at bounding box center [53, 134] width 89 height 24
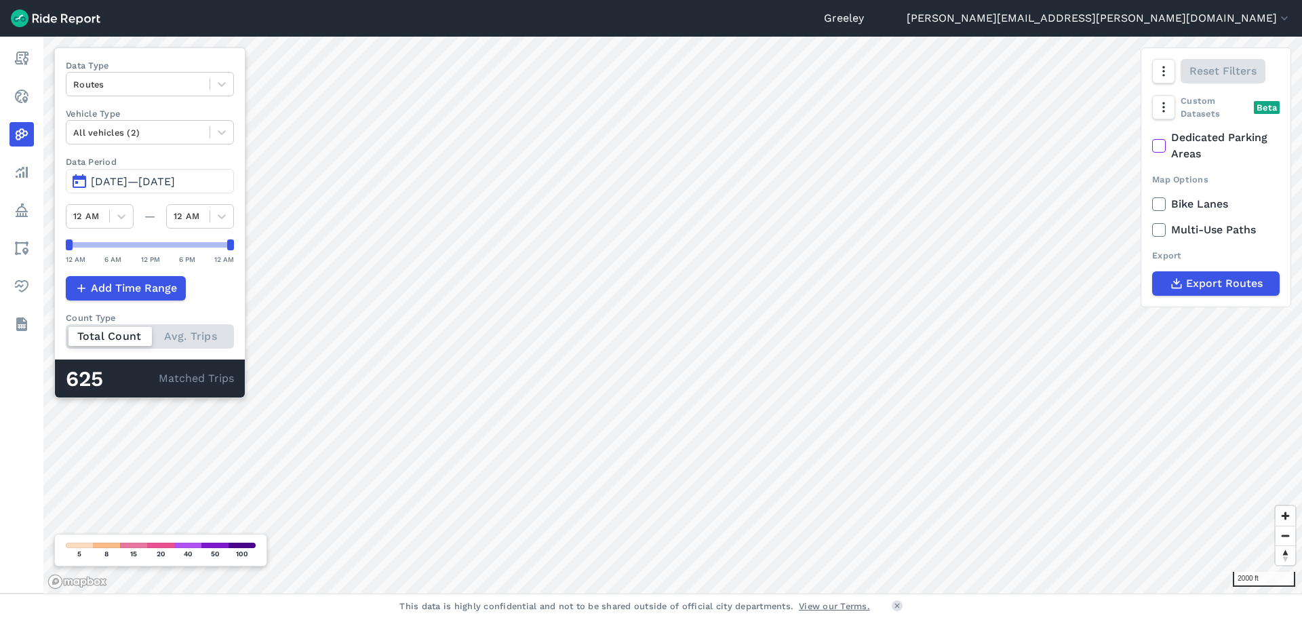
click at [175, 184] on span "[DATE]—[DATE]" at bounding box center [133, 181] width 84 height 13
click at [175, 178] on span "[DATE]—[DATE]" at bounding box center [133, 181] width 84 height 13
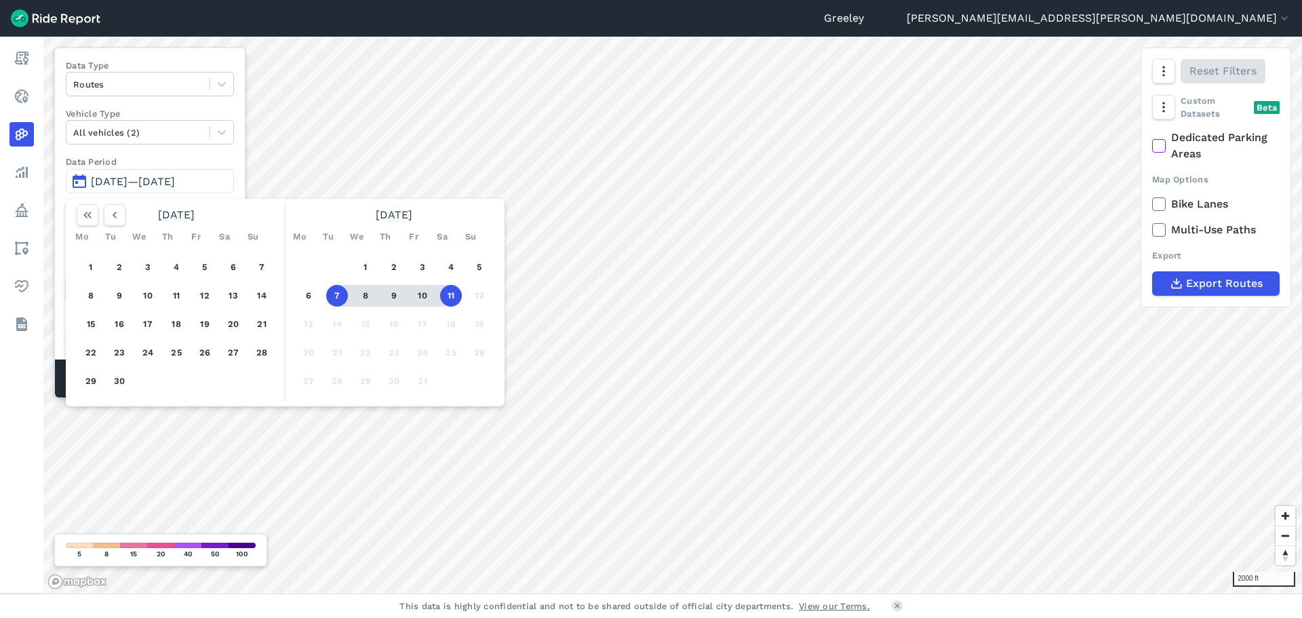
click at [443, 292] on button "11" at bounding box center [451, 296] width 22 height 22
click at [443, 266] on button "4" at bounding box center [451, 267] width 22 height 22
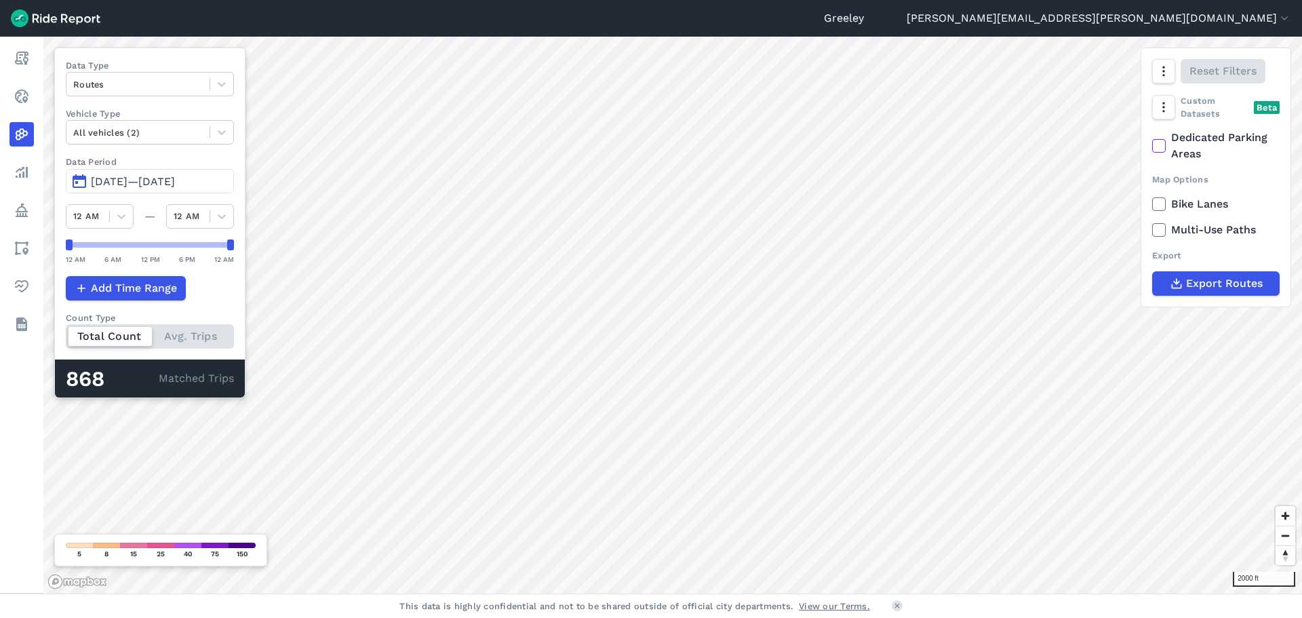
click at [175, 178] on span "[DATE]—[DATE]" at bounding box center [133, 181] width 84 height 13
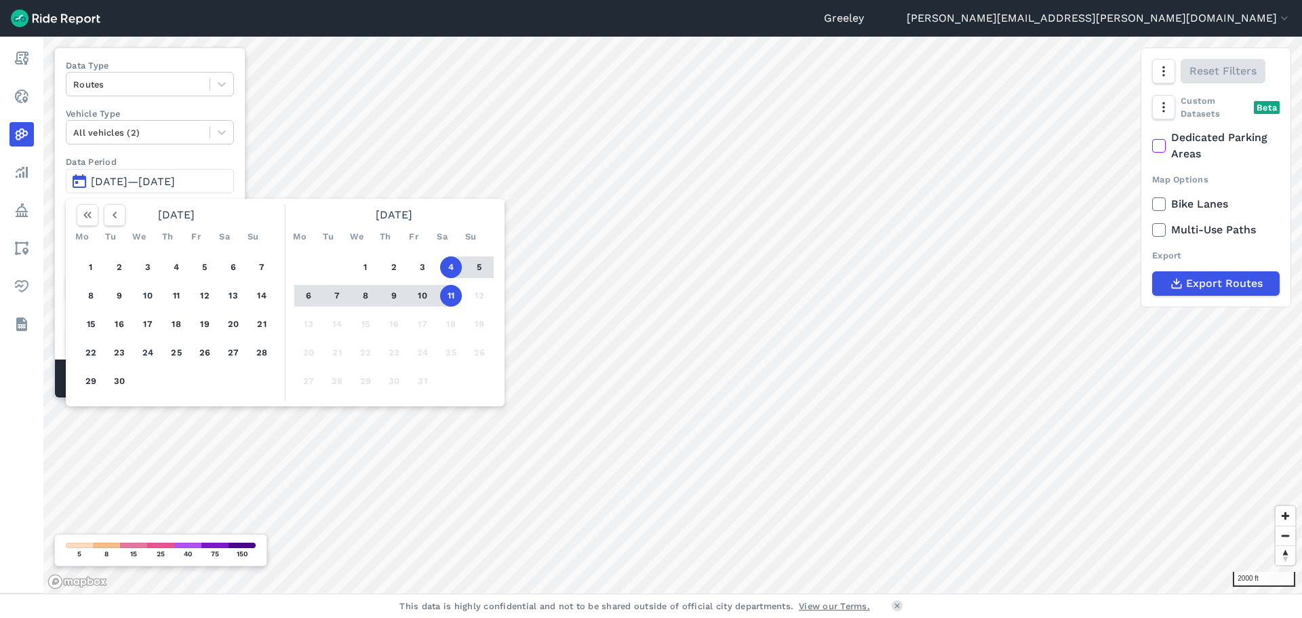
click at [447, 268] on button "4" at bounding box center [451, 267] width 22 height 22
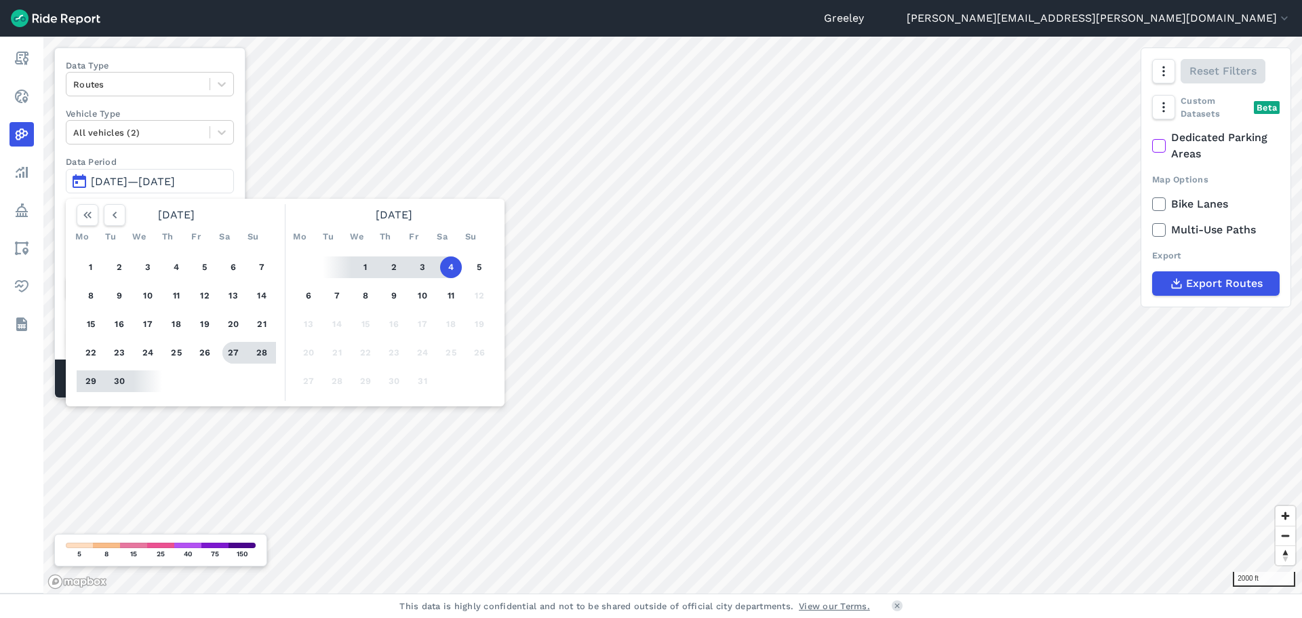
click at [233, 349] on button "27" at bounding box center [233, 353] width 22 height 22
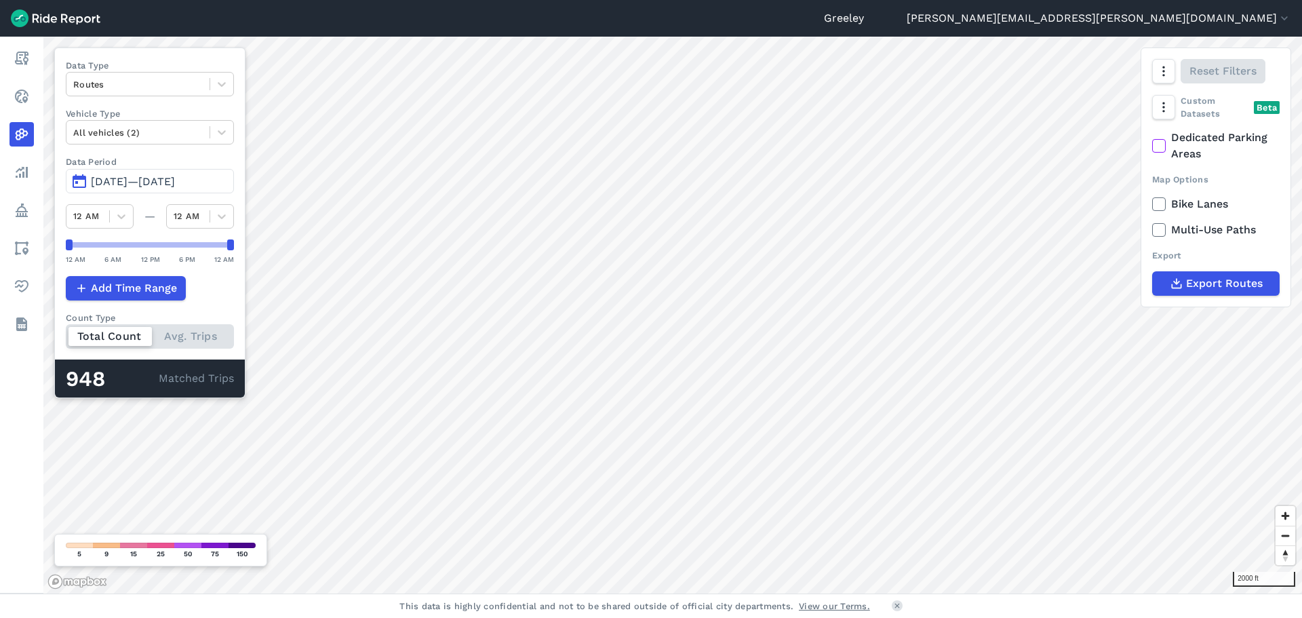
click at [175, 175] on span "[DATE]—[DATE]" at bounding box center [133, 181] width 84 height 13
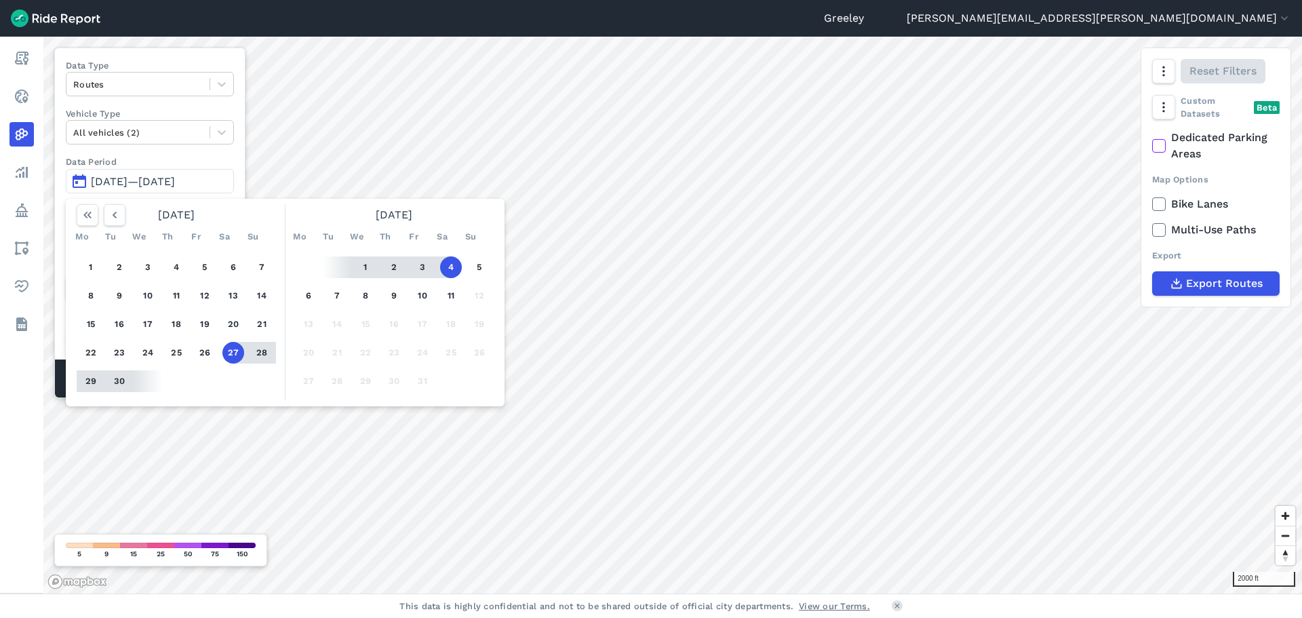
click at [233, 352] on button "27" at bounding box center [233, 353] width 22 height 22
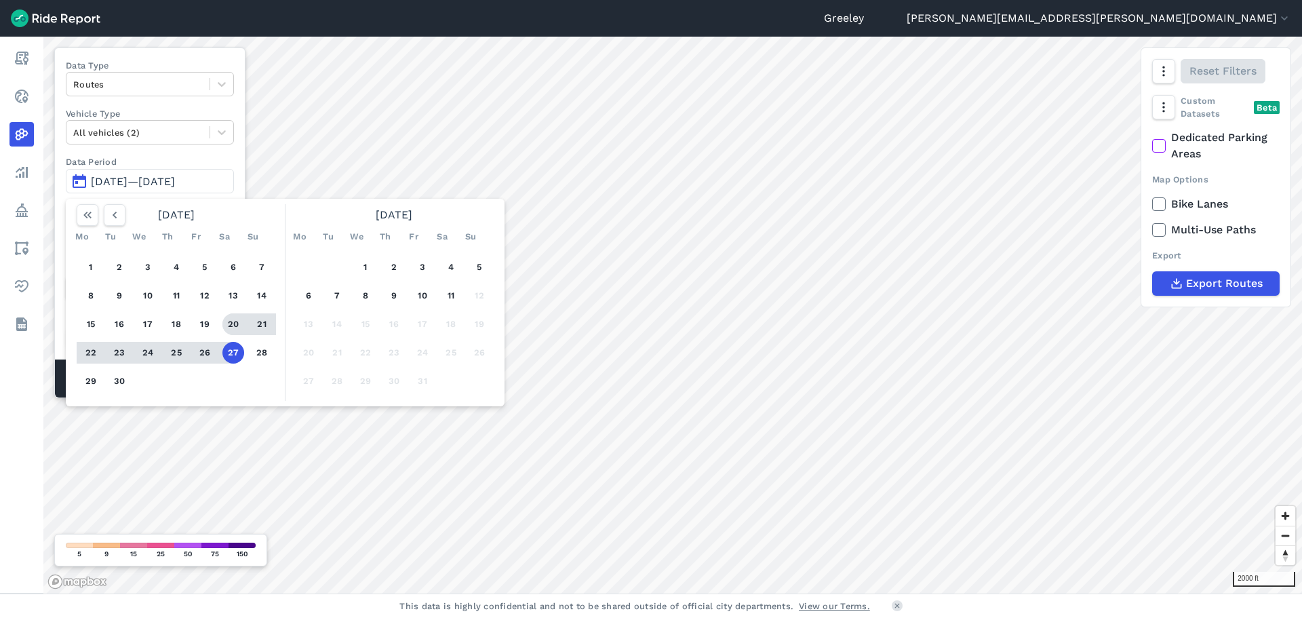
click at [238, 327] on button "20" at bounding box center [233, 324] width 22 height 22
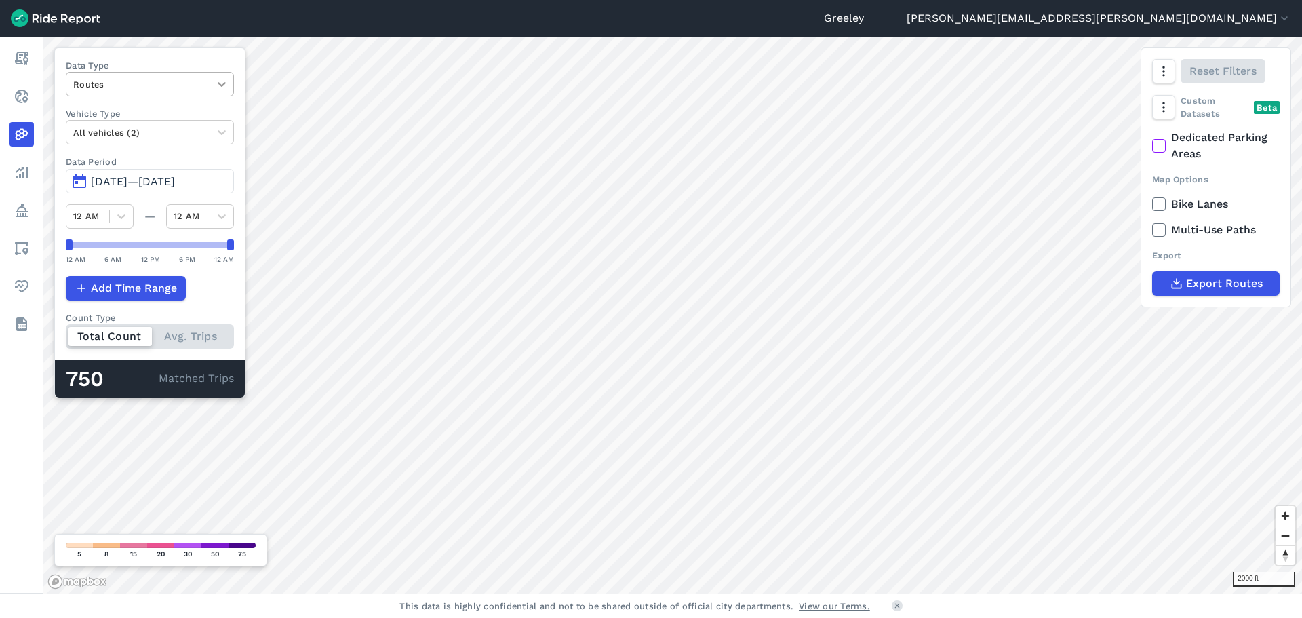
click at [224, 80] on icon at bounding box center [222, 84] width 14 height 14
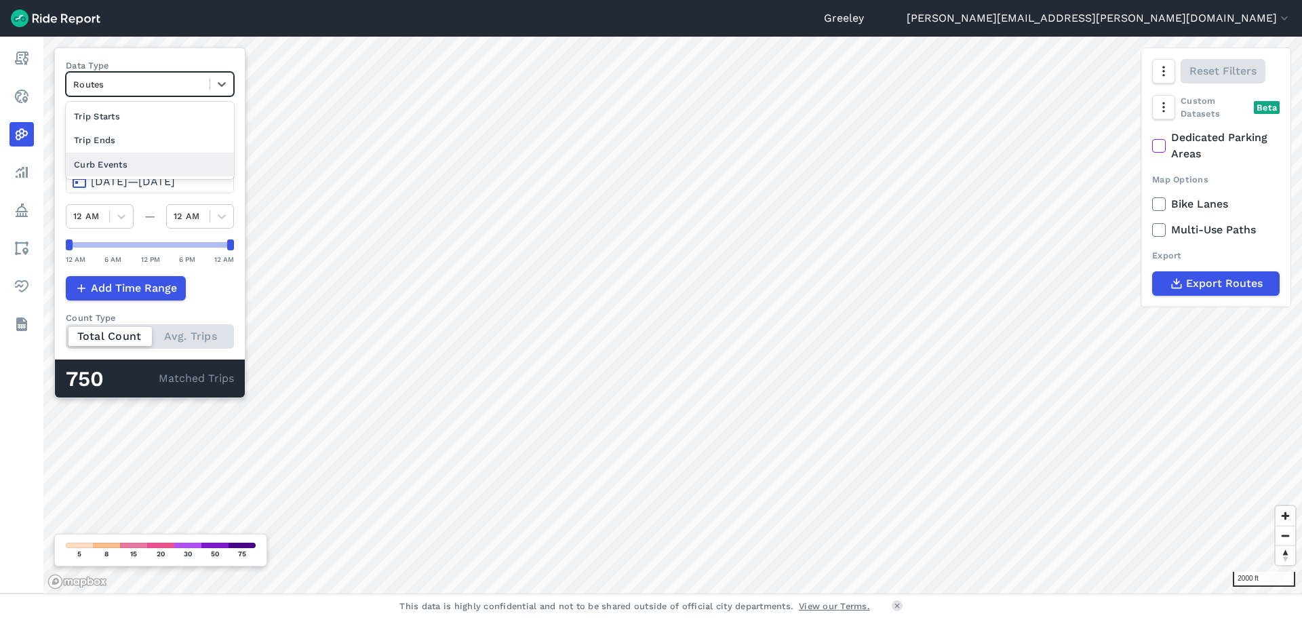
click at [209, 165] on div "Curb Events" at bounding box center [150, 165] width 168 height 24
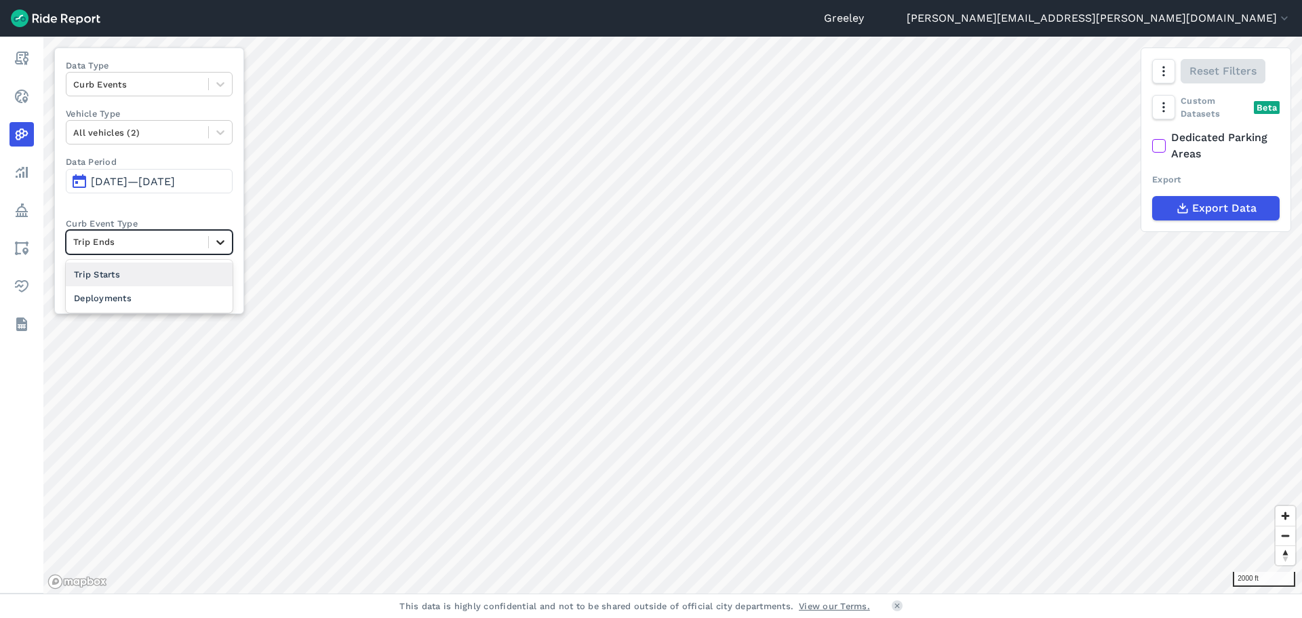
click at [226, 251] on div at bounding box center [220, 242] width 23 height 23
click at [191, 293] on div "Deployments" at bounding box center [149, 298] width 167 height 24
